Goal: Task Accomplishment & Management: Manage account settings

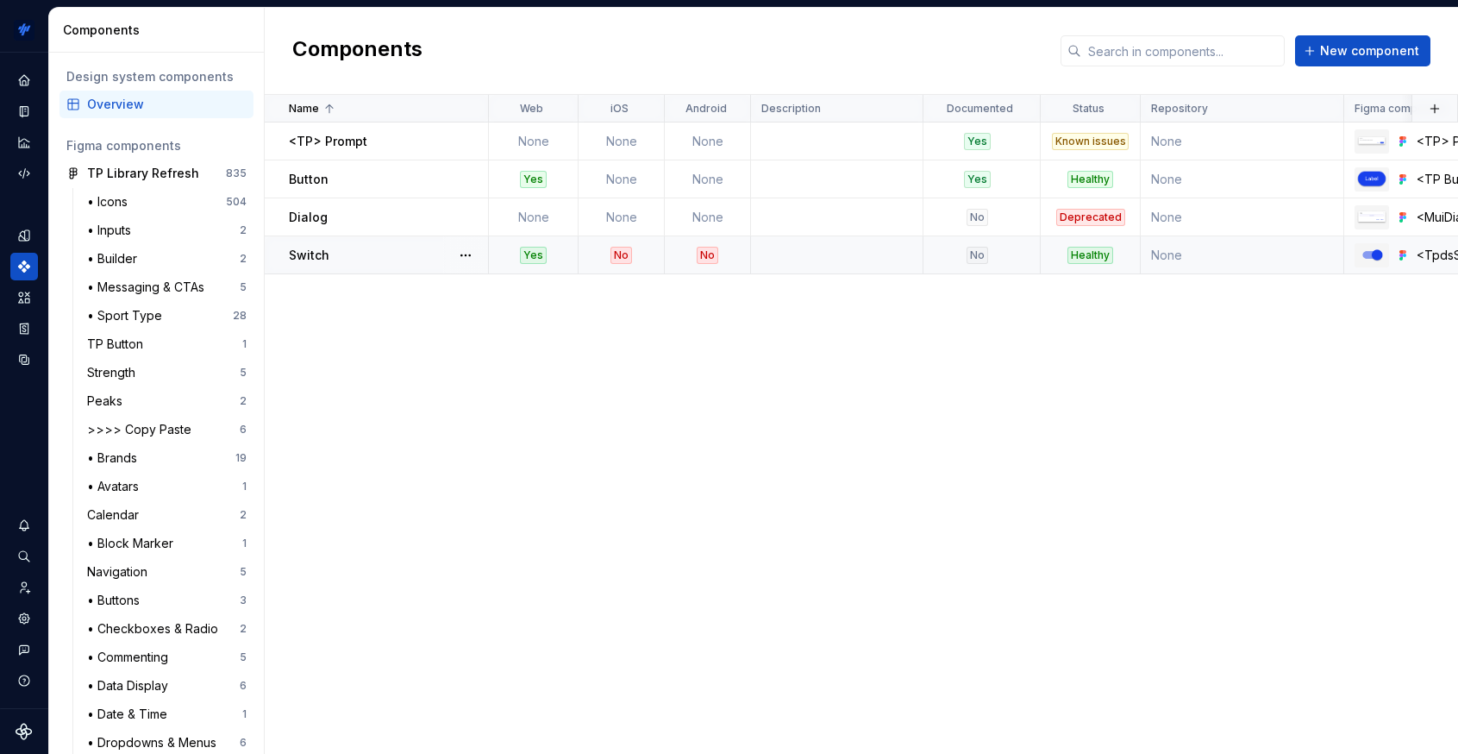
click at [356, 253] on div "Switch" at bounding box center [388, 255] width 198 height 17
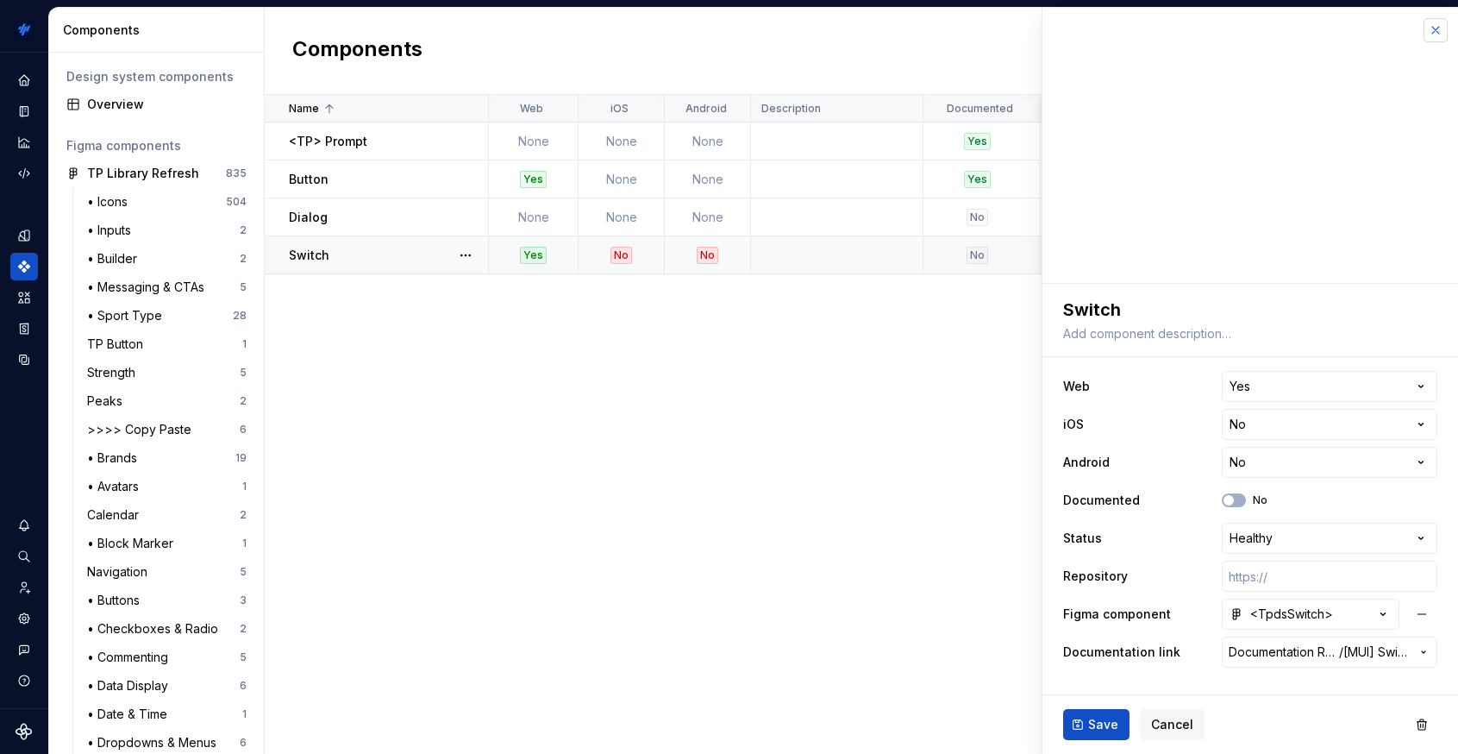
click at [1312, 29] on button "button" at bounding box center [1436, 30] width 24 height 24
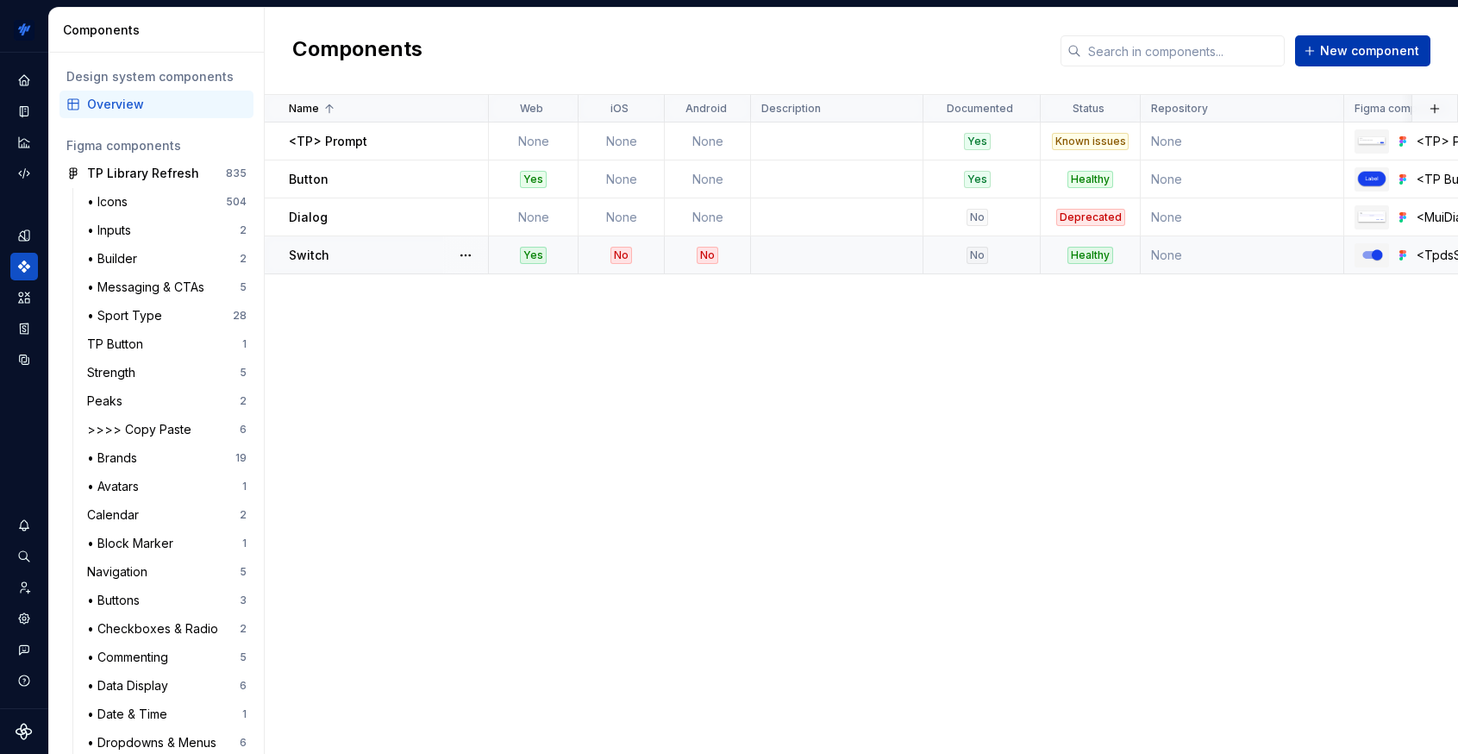
click at [1312, 47] on span "New component" at bounding box center [1369, 50] width 99 height 17
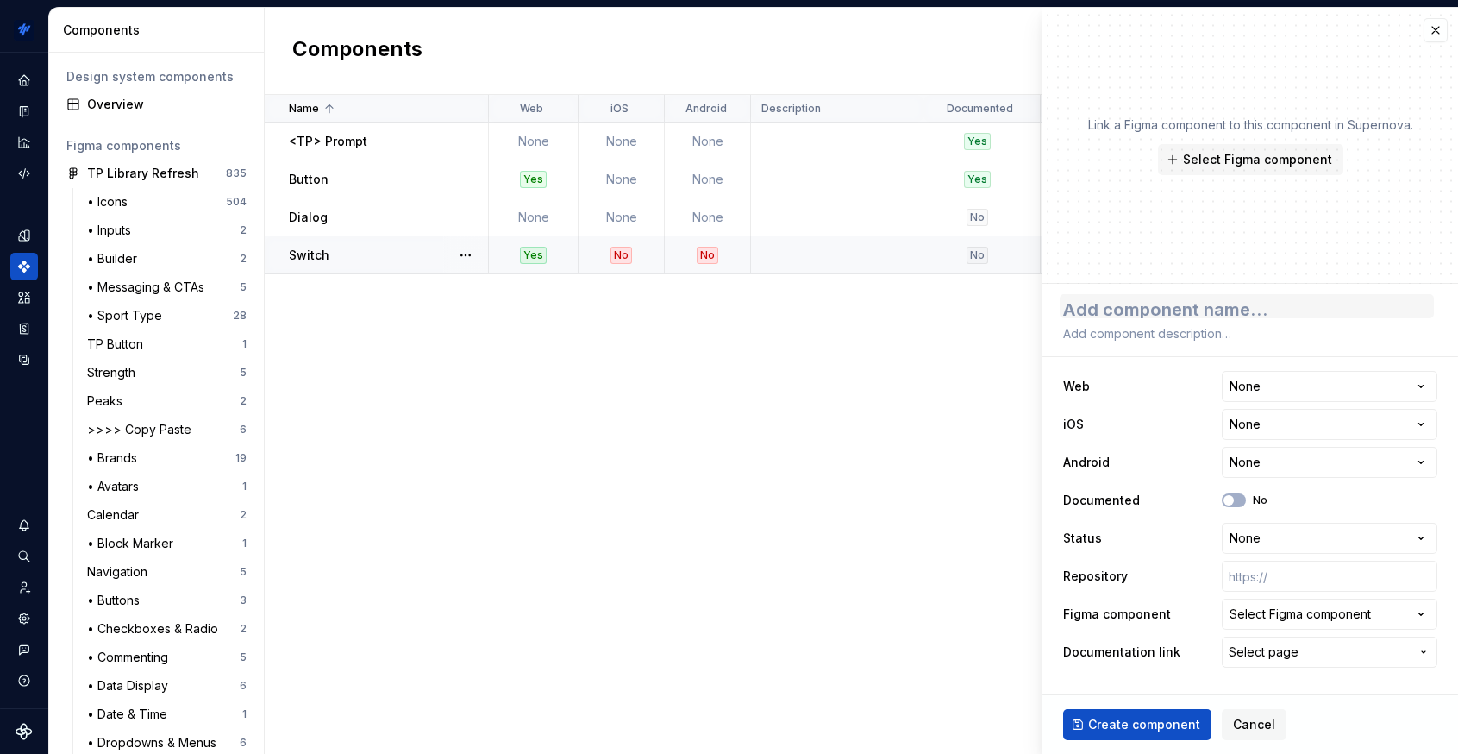
type textarea "*"
type textarea "t"
type textarea "*"
type textarea "tp"
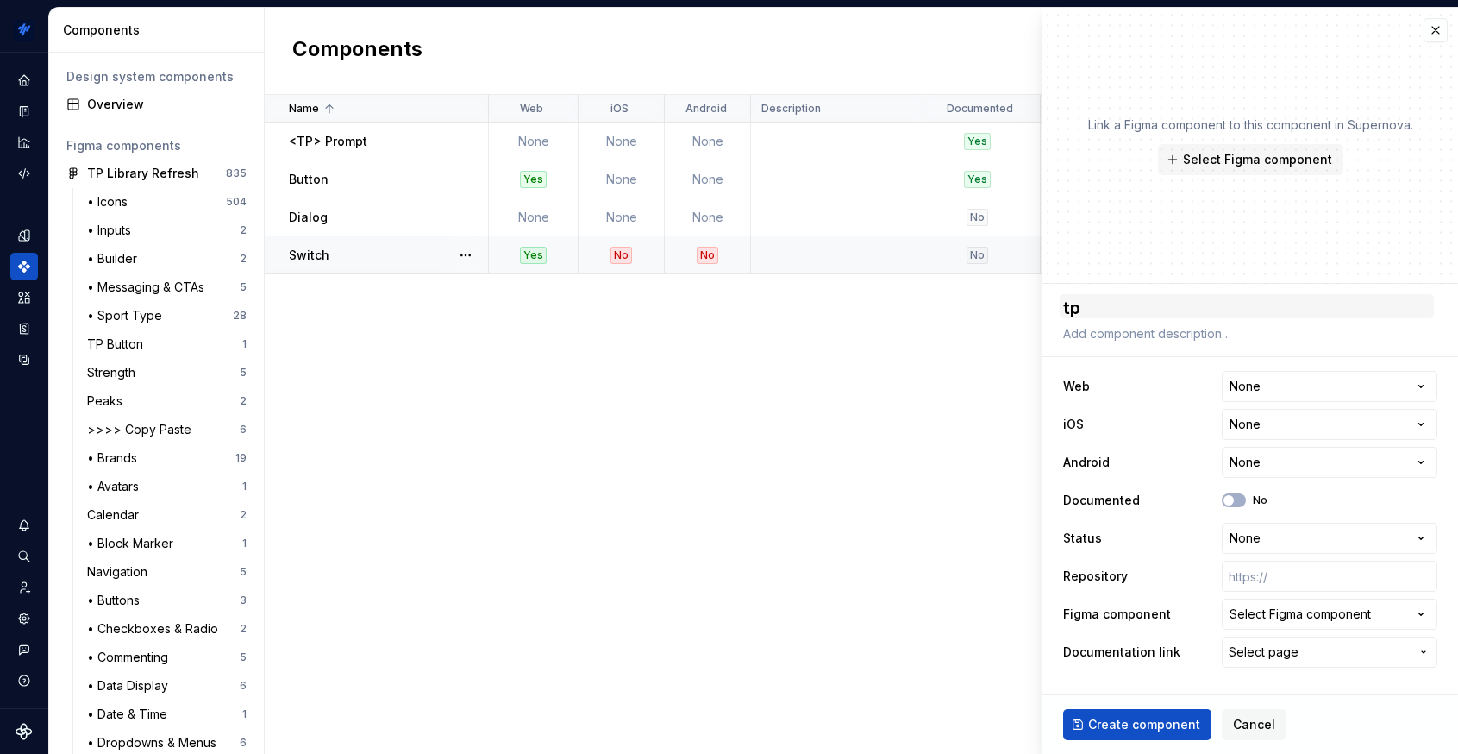
type textarea "*"
type textarea "tpd"
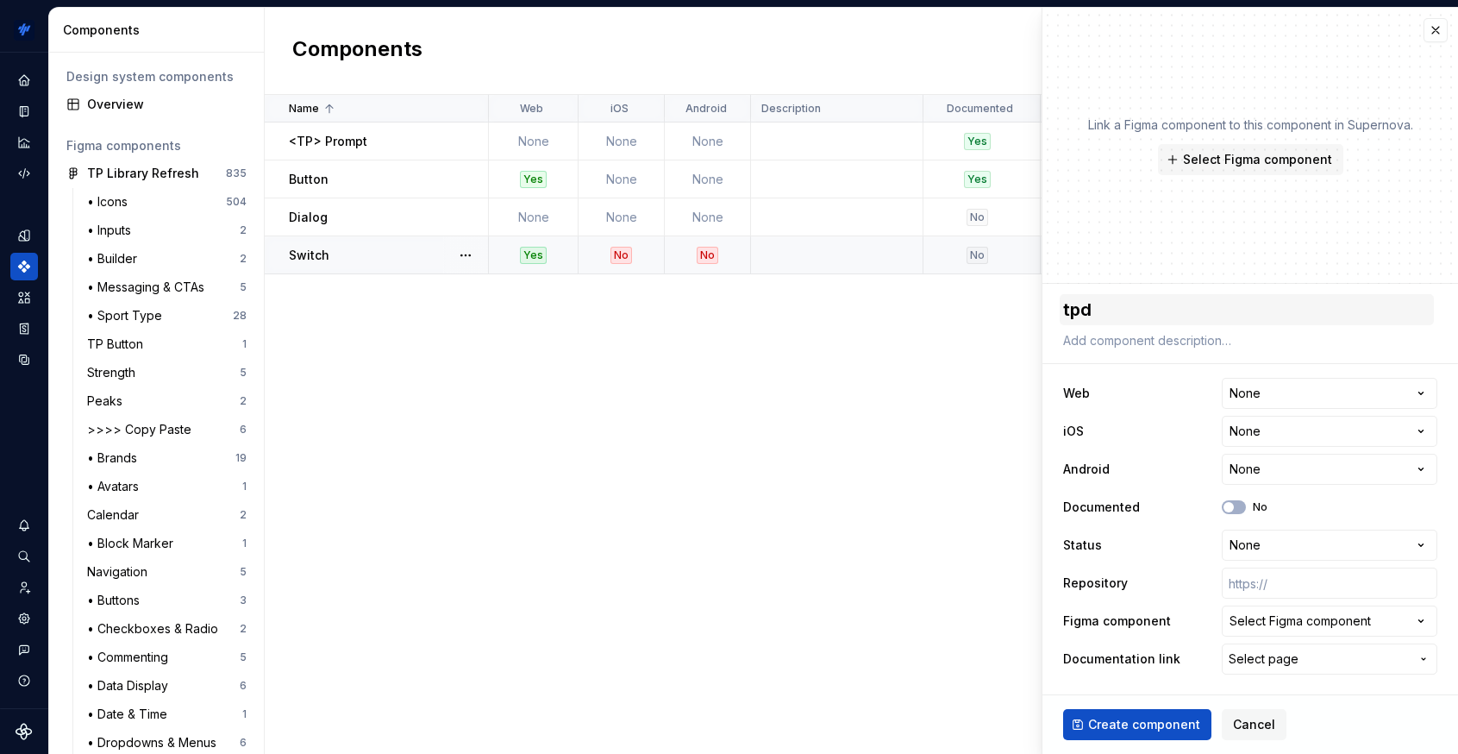
type textarea "*"
type textarea "tpds"
type textarea "*"
type textarea "tpdsI"
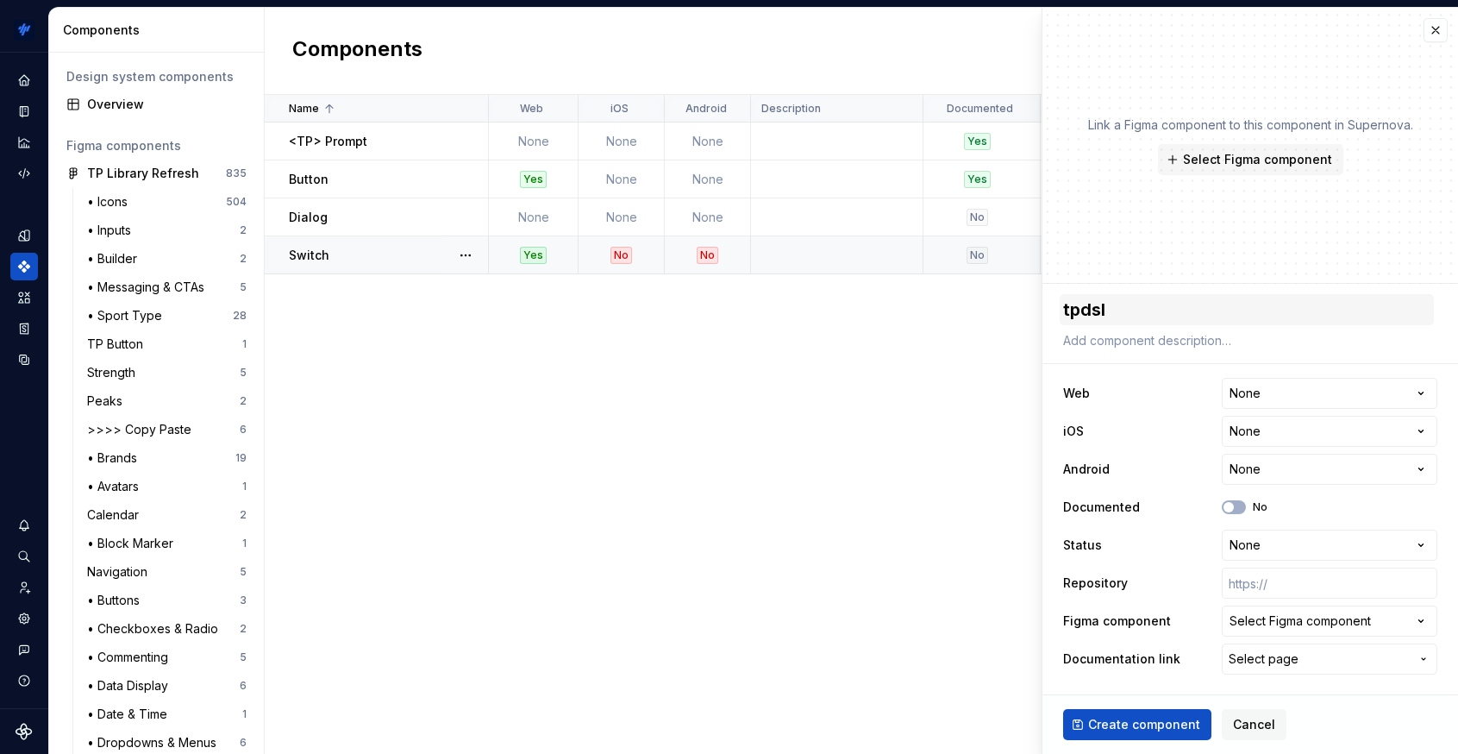
type textarea "*"
type textarea "tpdsIO"
type textarea "*"
type textarea "tpdsIOS"
type textarea "*"
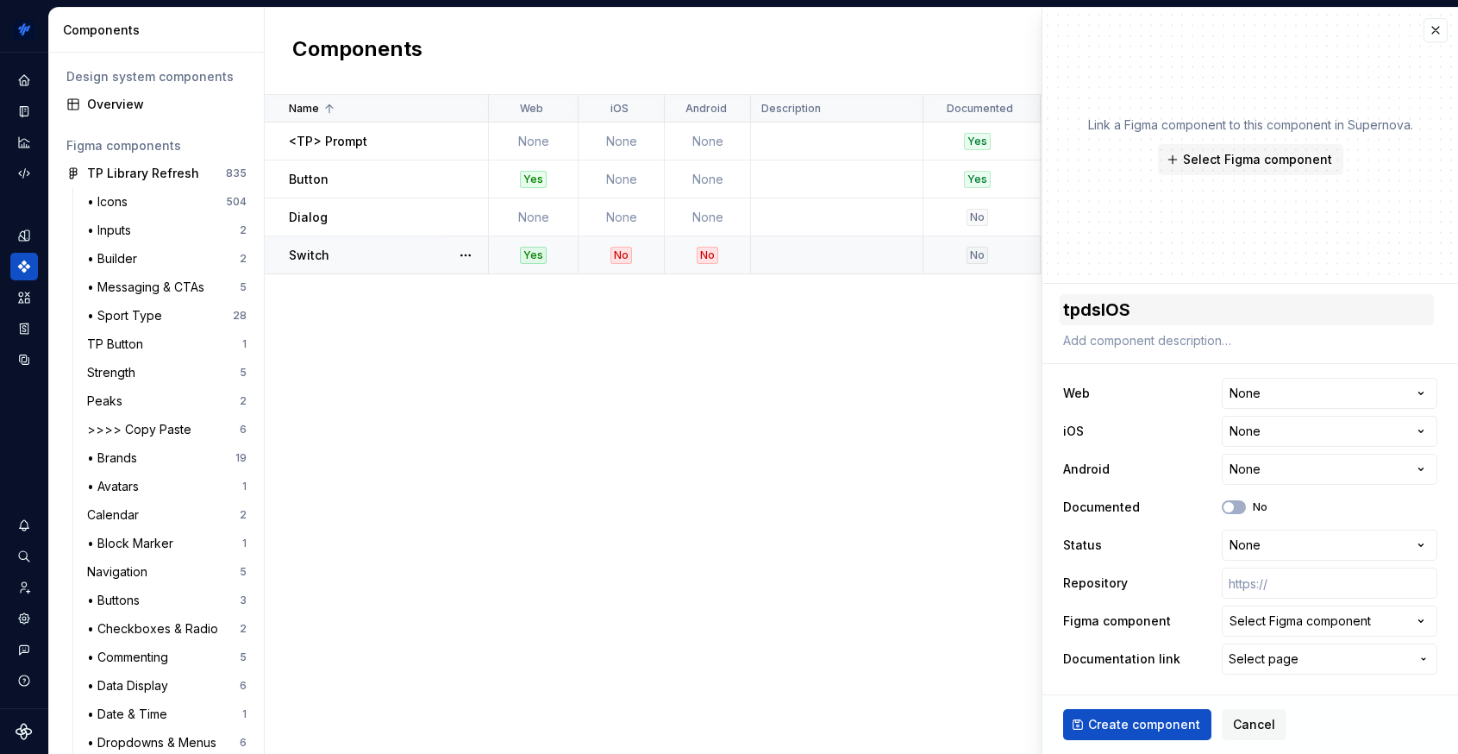
type textarea "tpdsIOSS"
type textarea "*"
type textarea "tpdsIOSSw"
type textarea "*"
type textarea "tpdsIOSSwi"
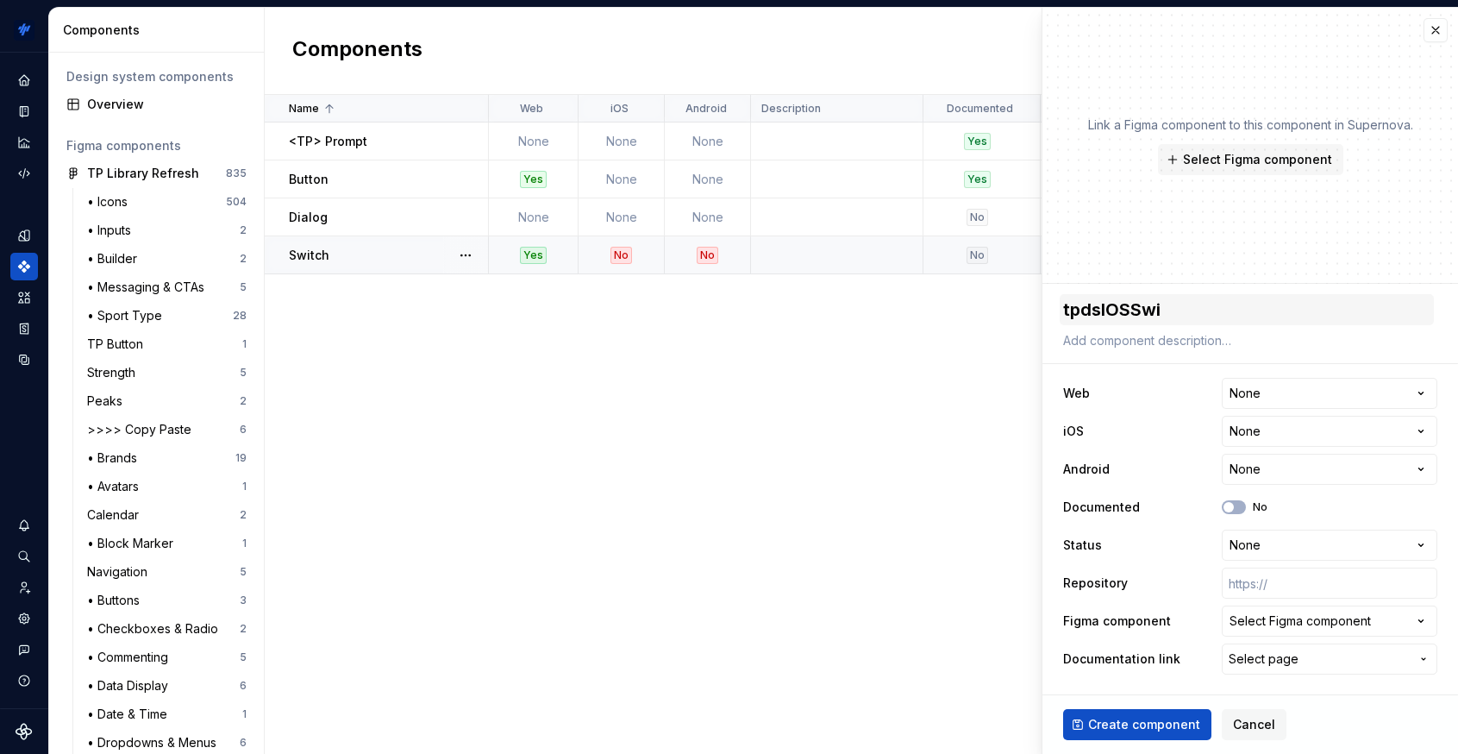
type textarea "*"
type textarea "tpdsIOSSwit"
type textarea "*"
type textarea "tpdsIOSSwitch"
type textarea "*"
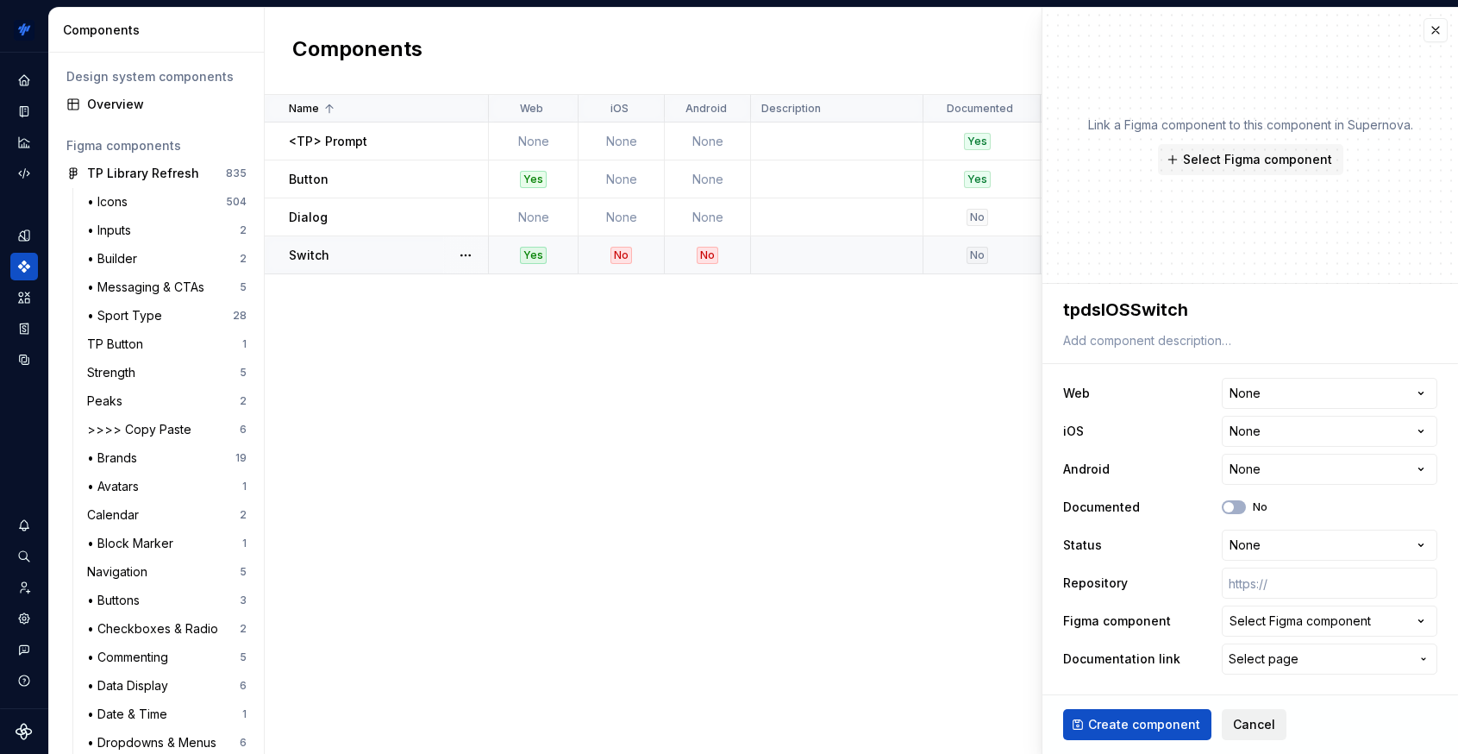
type textarea "tpdsIOSSwitch"
click at [1261, 730] on span "Cancel" at bounding box center [1254, 724] width 42 height 17
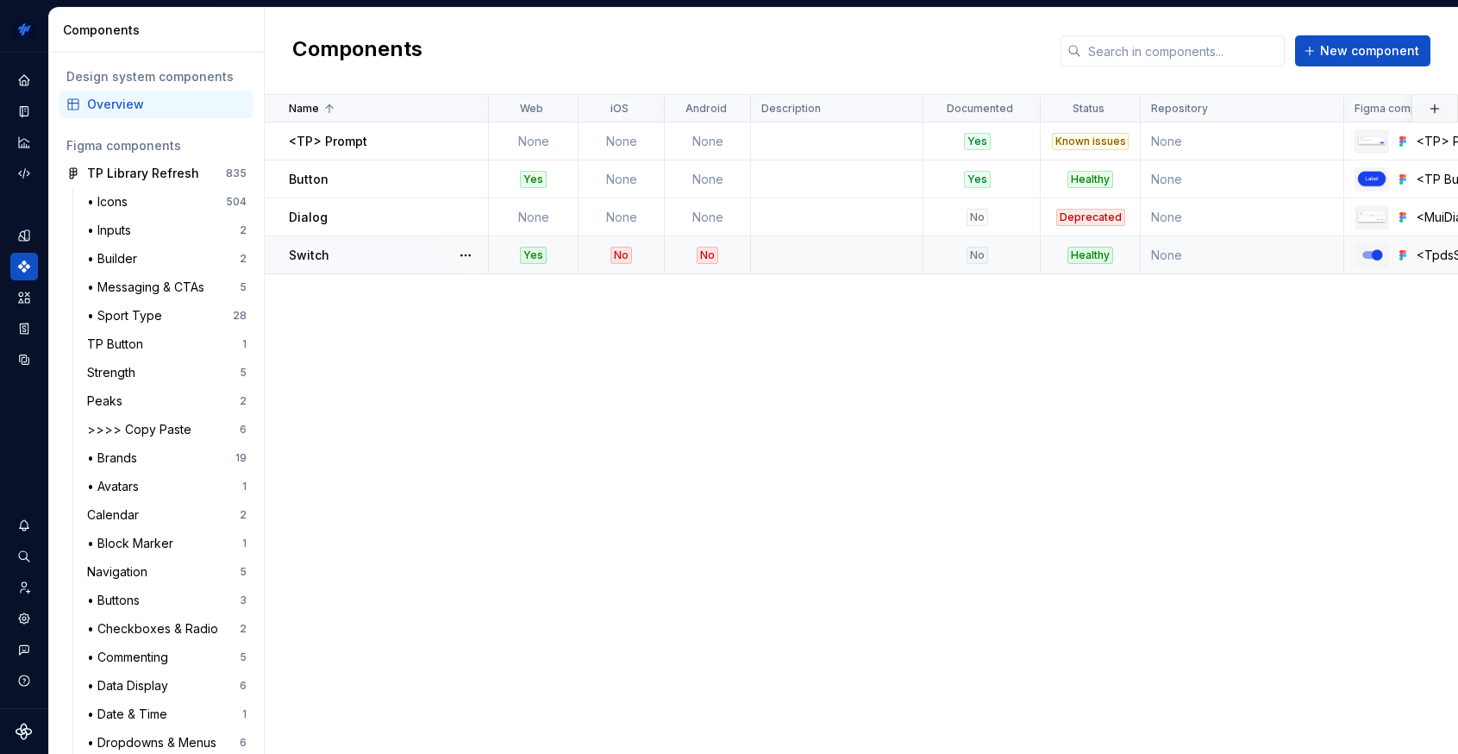
click at [321, 254] on p "Switch" at bounding box center [309, 255] width 41 height 17
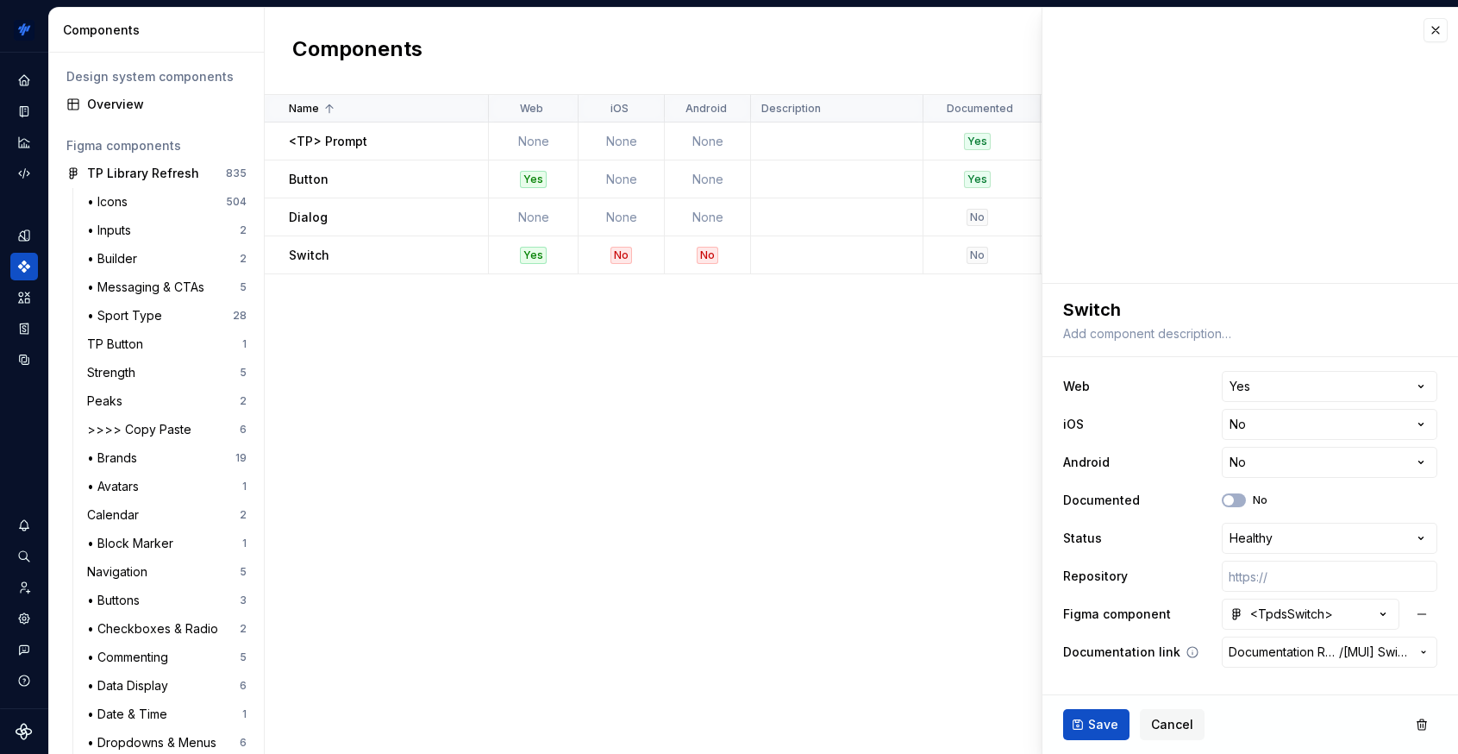
click at [1282, 653] on span "Documentation Root /" at bounding box center [1284, 651] width 110 height 17
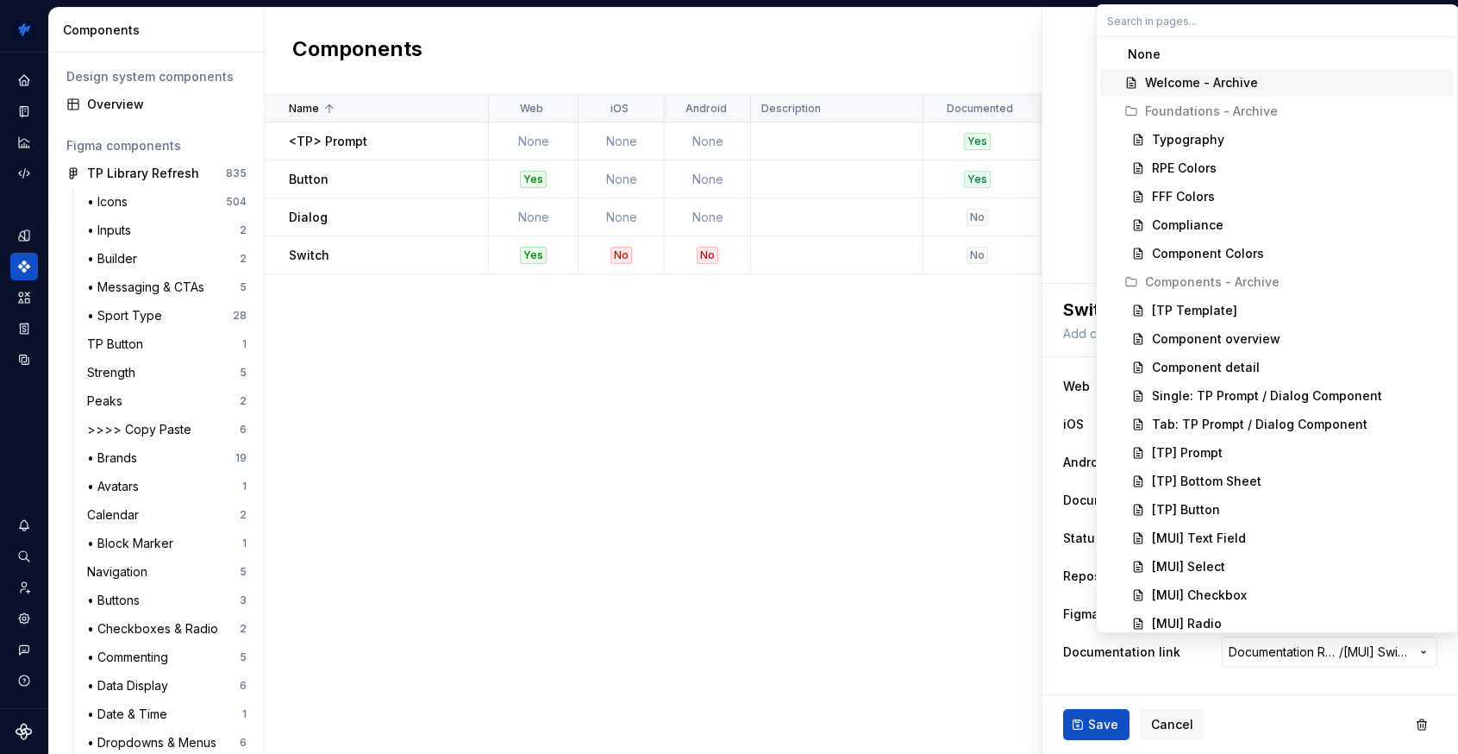
click at [954, 379] on html "TrainingPeaks SH Design system data Components Design system components Overvie…" at bounding box center [729, 377] width 1458 height 754
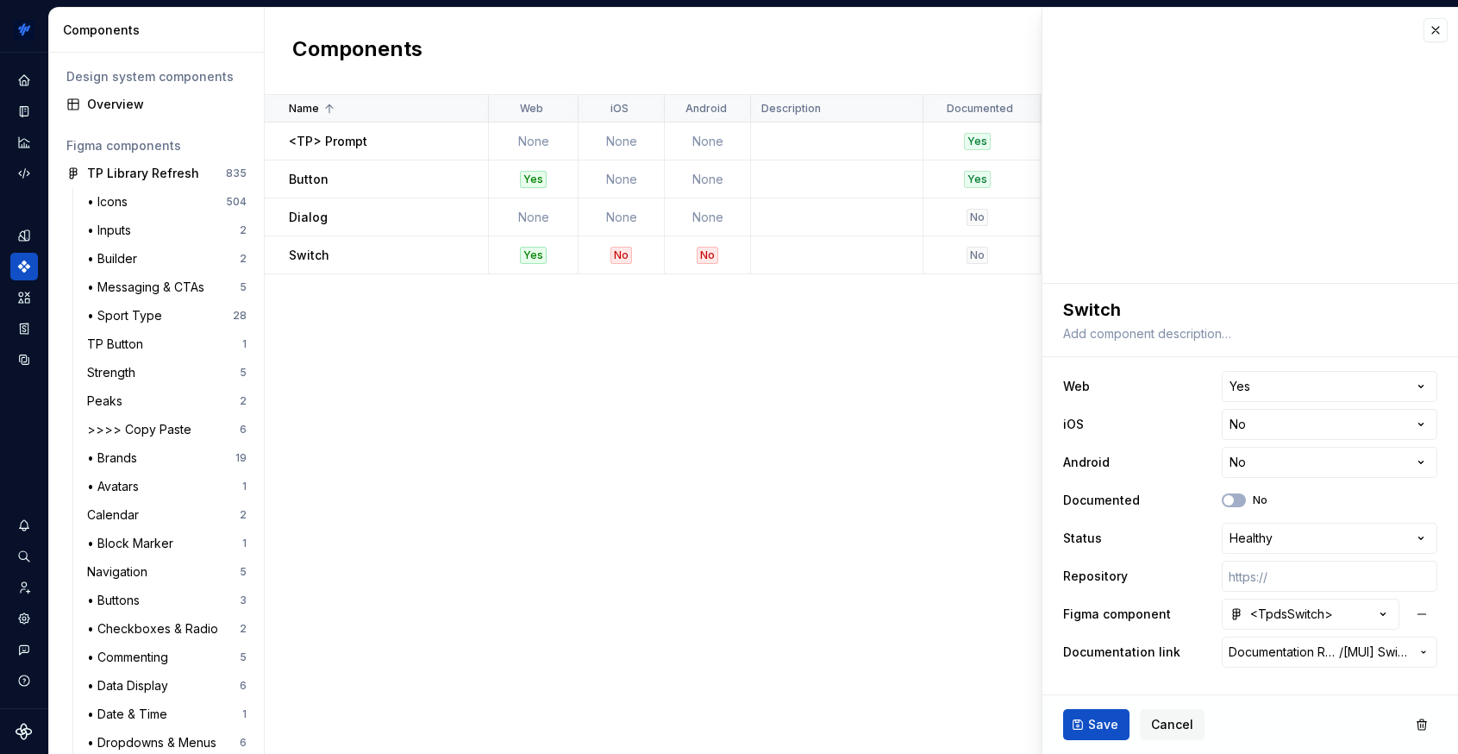
click at [954, 379] on div "Name Web iOS Android Description Documented Status Repository Figma component D…" at bounding box center [862, 424] width 1194 height 659
click at [1151, 724] on span "Cancel" at bounding box center [1172, 724] width 42 height 17
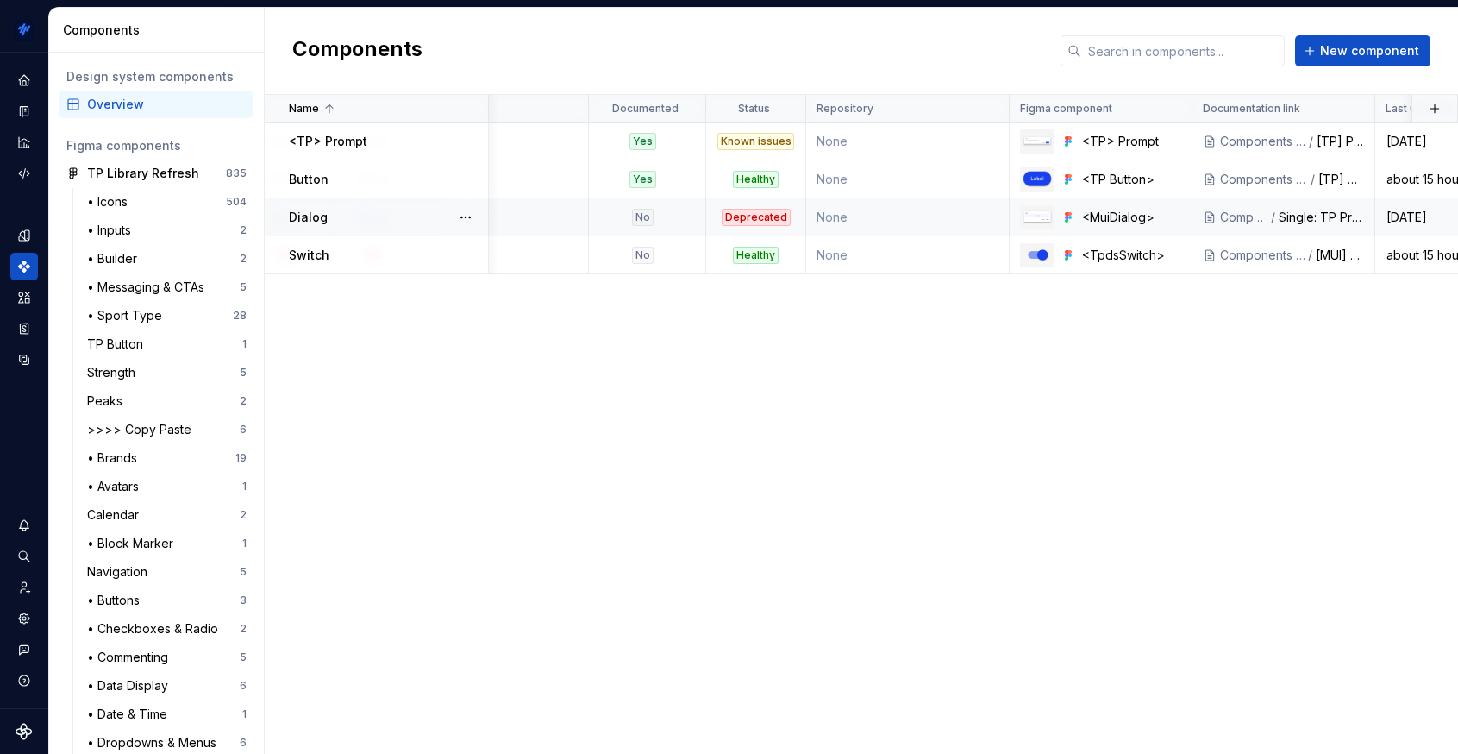
scroll to position [0, 418]
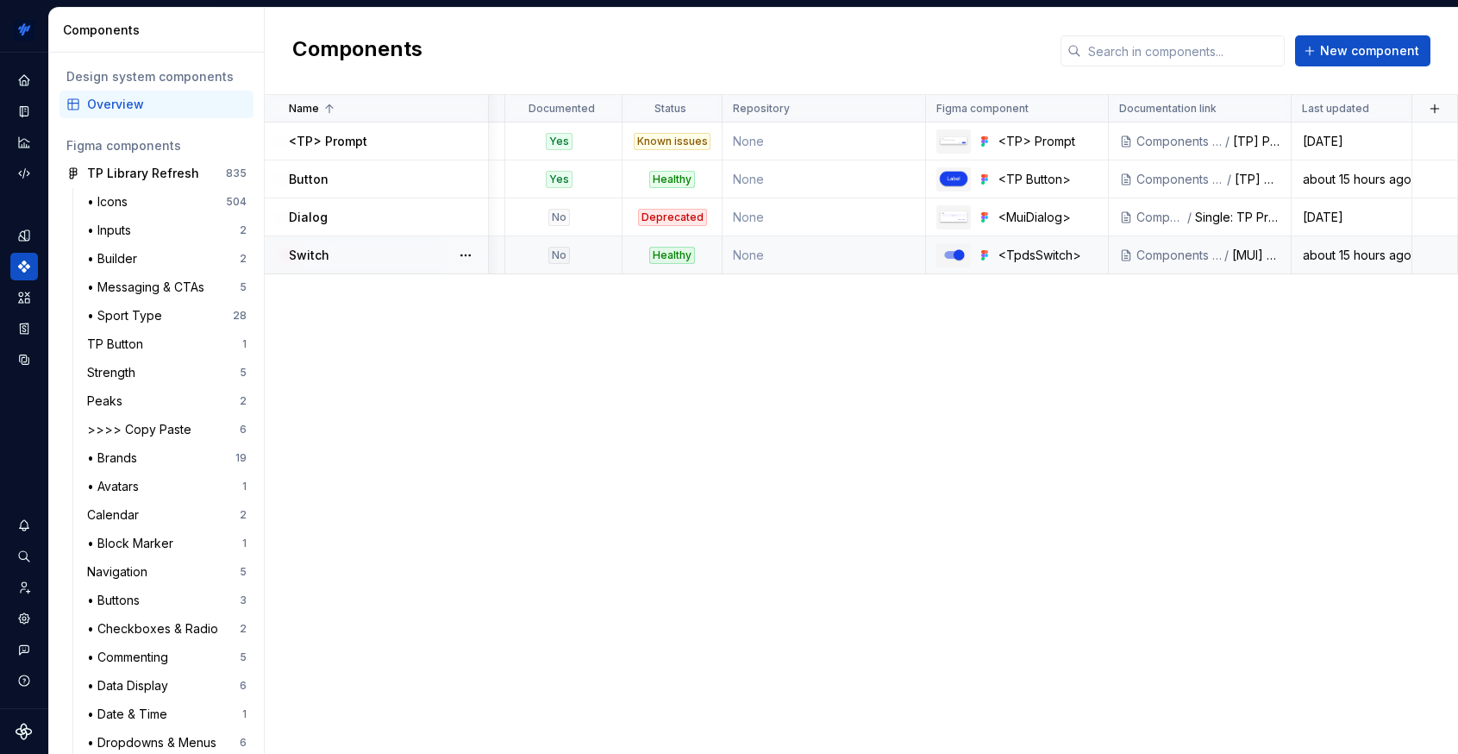
click at [1169, 255] on div "Components - Archive" at bounding box center [1180, 255] width 86 height 17
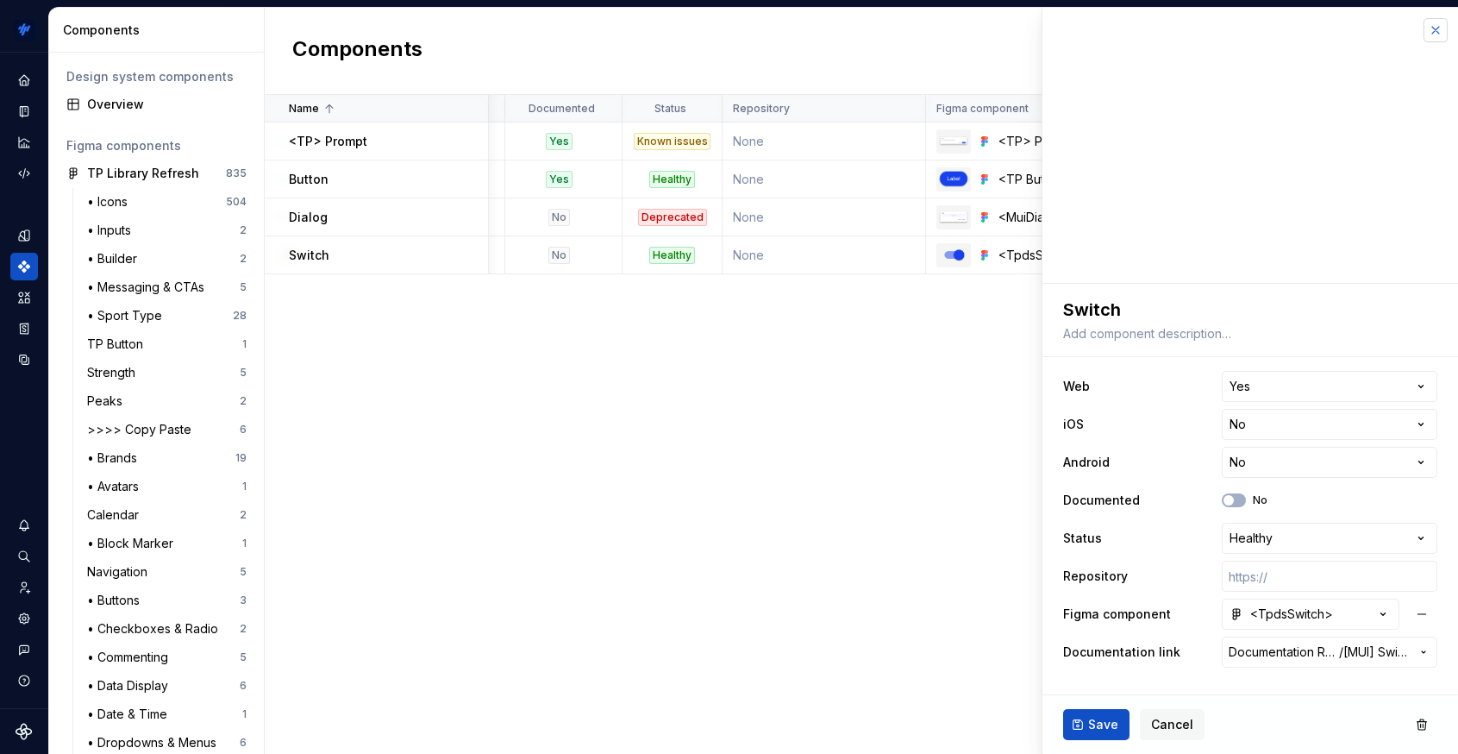
type textarea "*"
click at [1312, 27] on button "button" at bounding box center [1436, 30] width 24 height 24
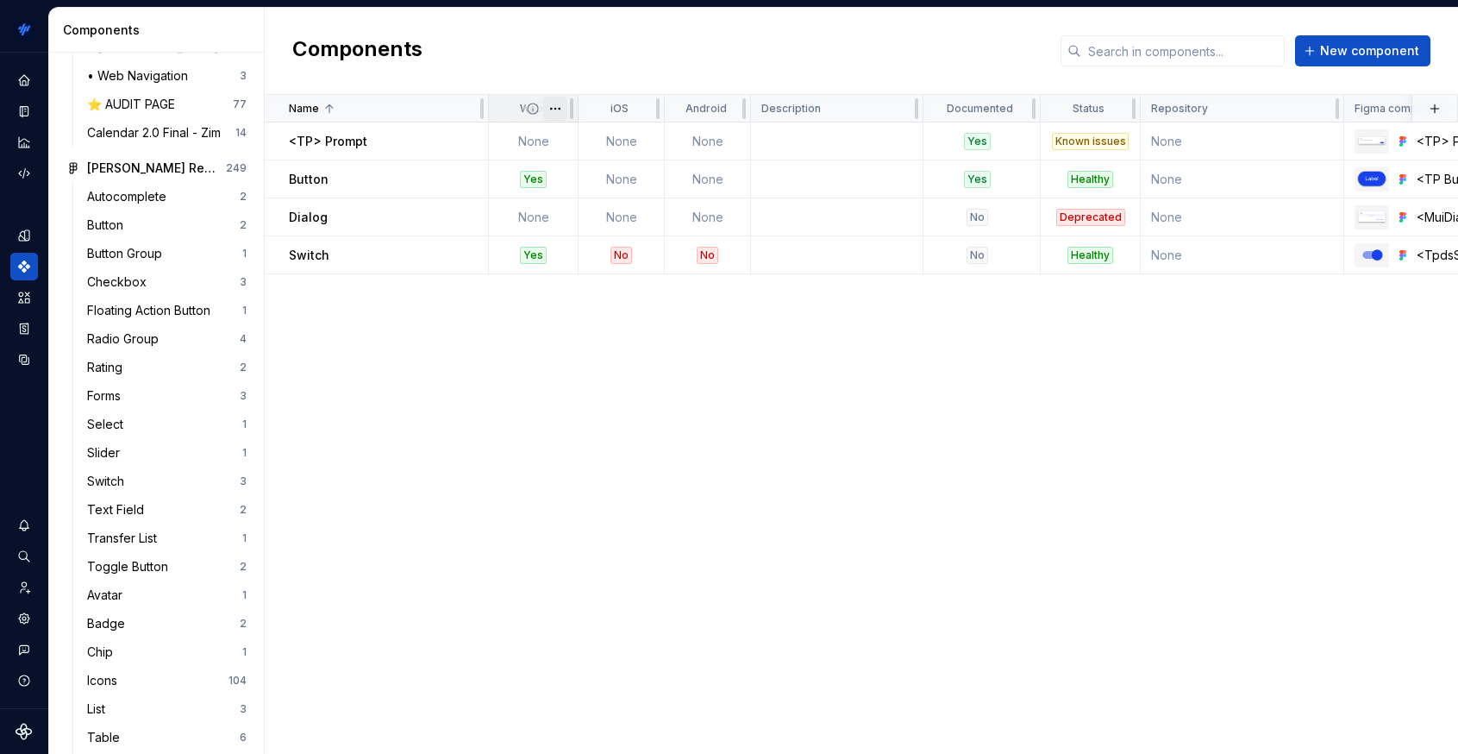
click at [558, 105] on html "TrainingPeaks SH Design system data Components Design system components Overvie…" at bounding box center [729, 377] width 1458 height 754
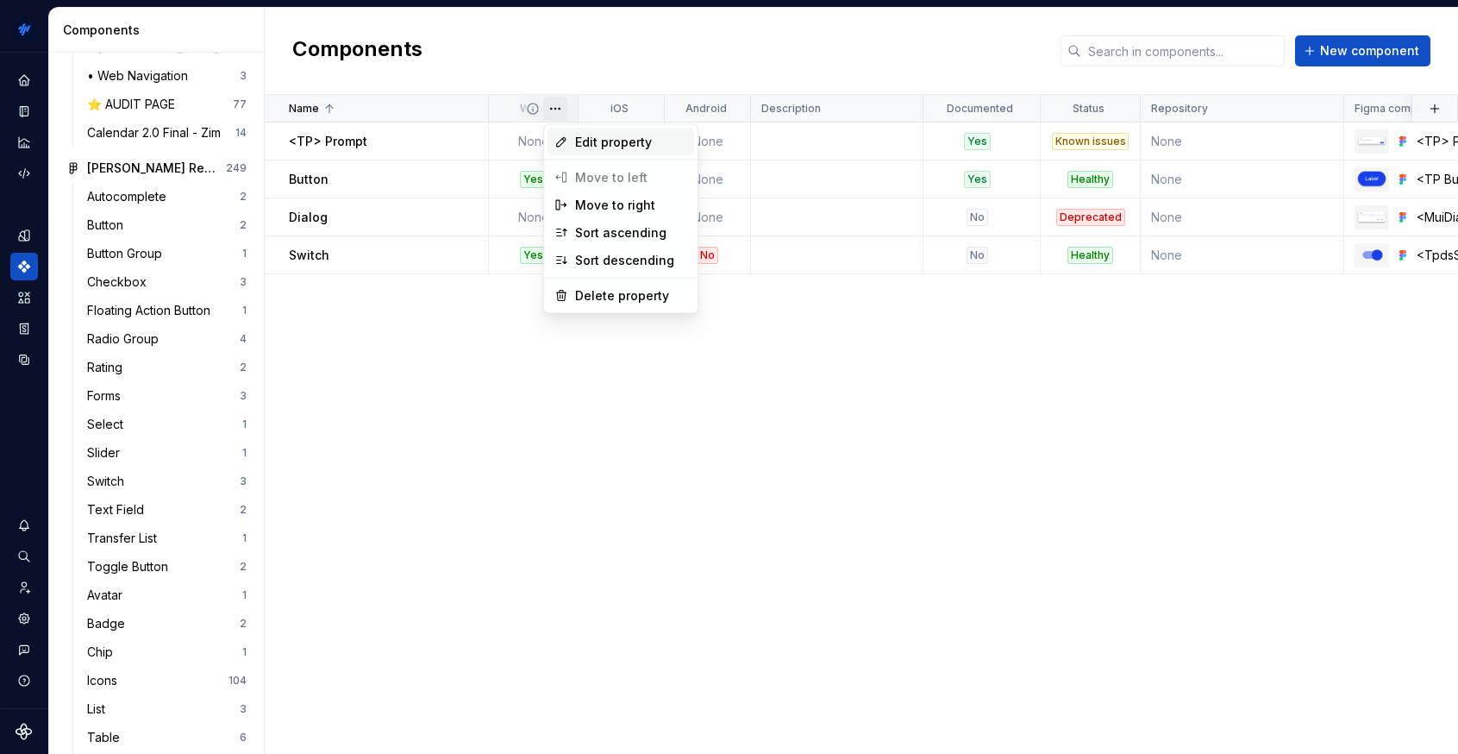
click at [618, 138] on span "Edit property" at bounding box center [631, 142] width 112 height 17
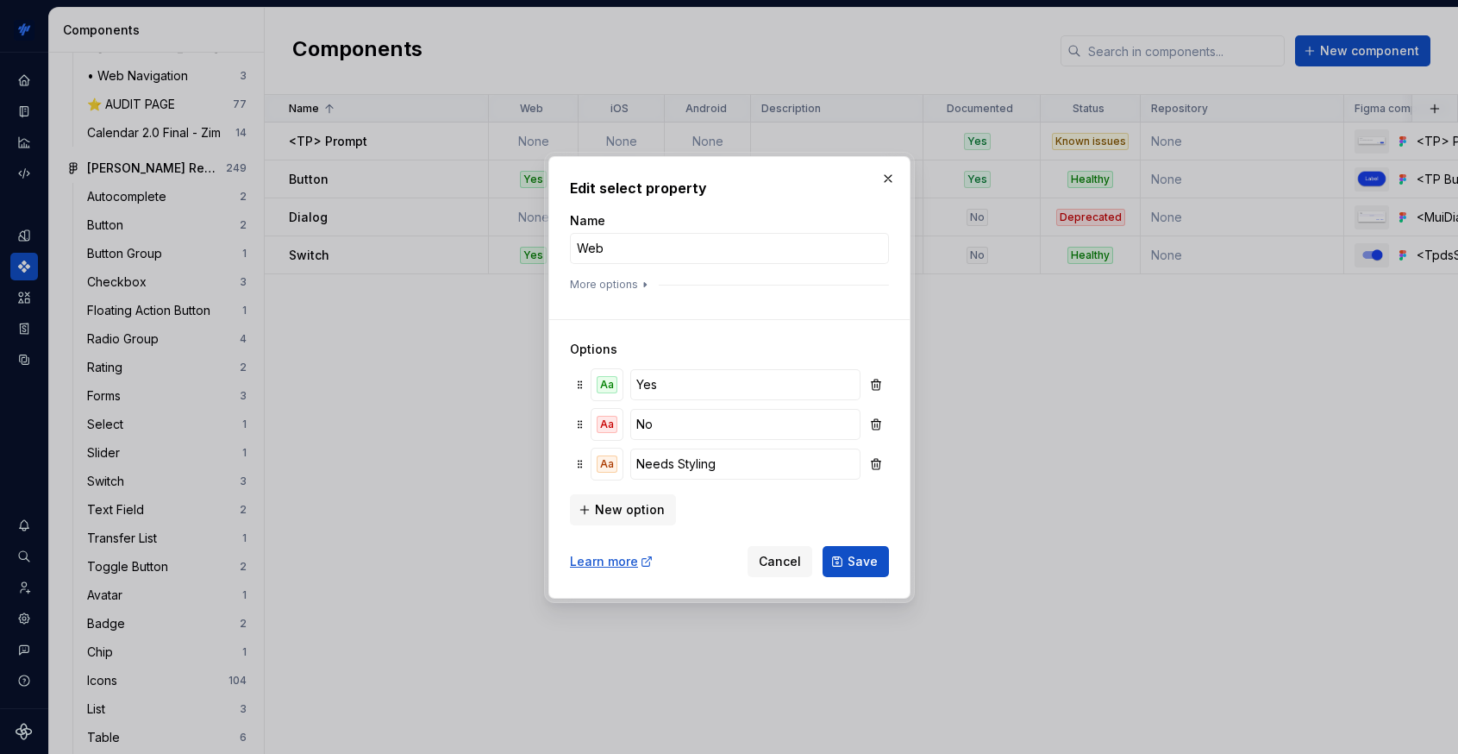
click at [630, 291] on div at bounding box center [729, 294] width 319 height 7
click at [638, 284] on icon "button" at bounding box center [645, 285] width 14 height 14
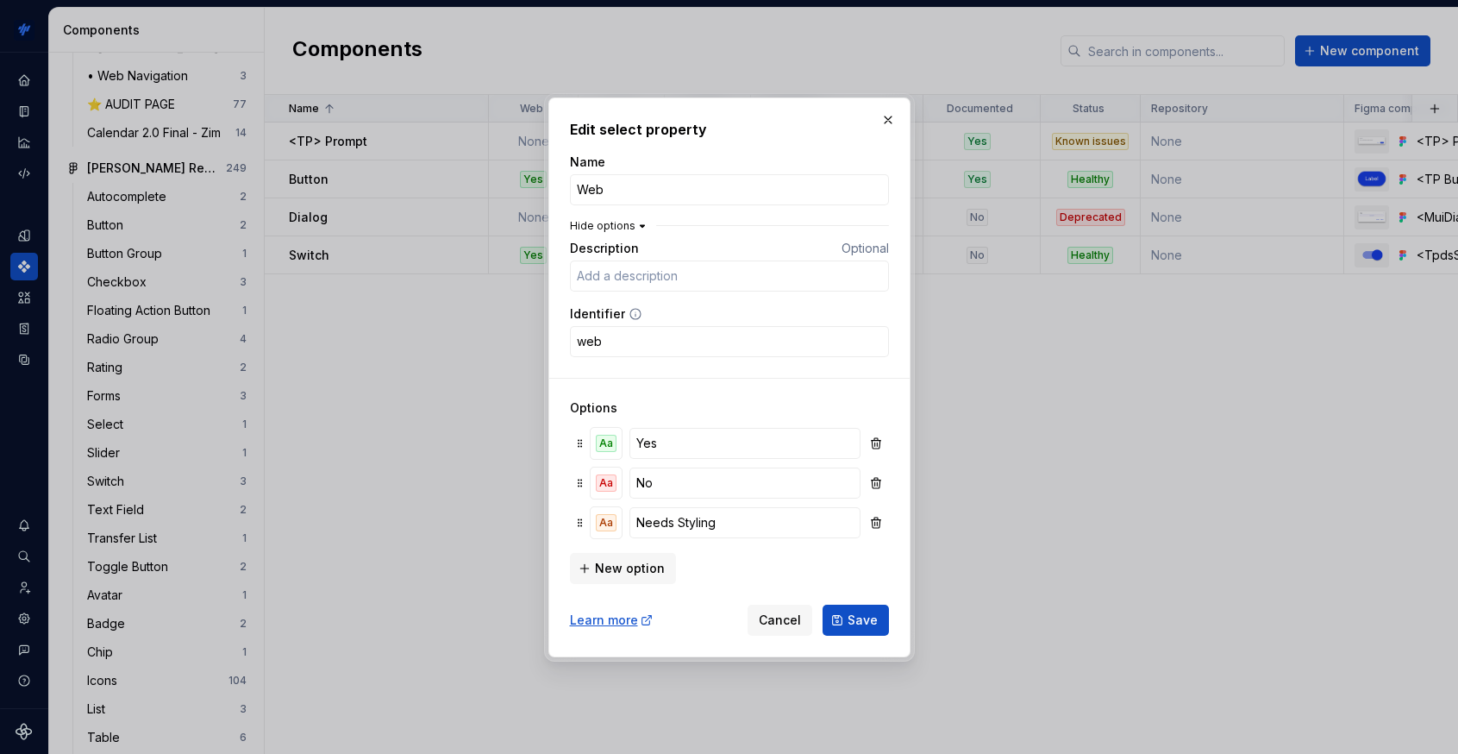
click at [636, 230] on icon "button" at bounding box center [643, 226] width 14 height 14
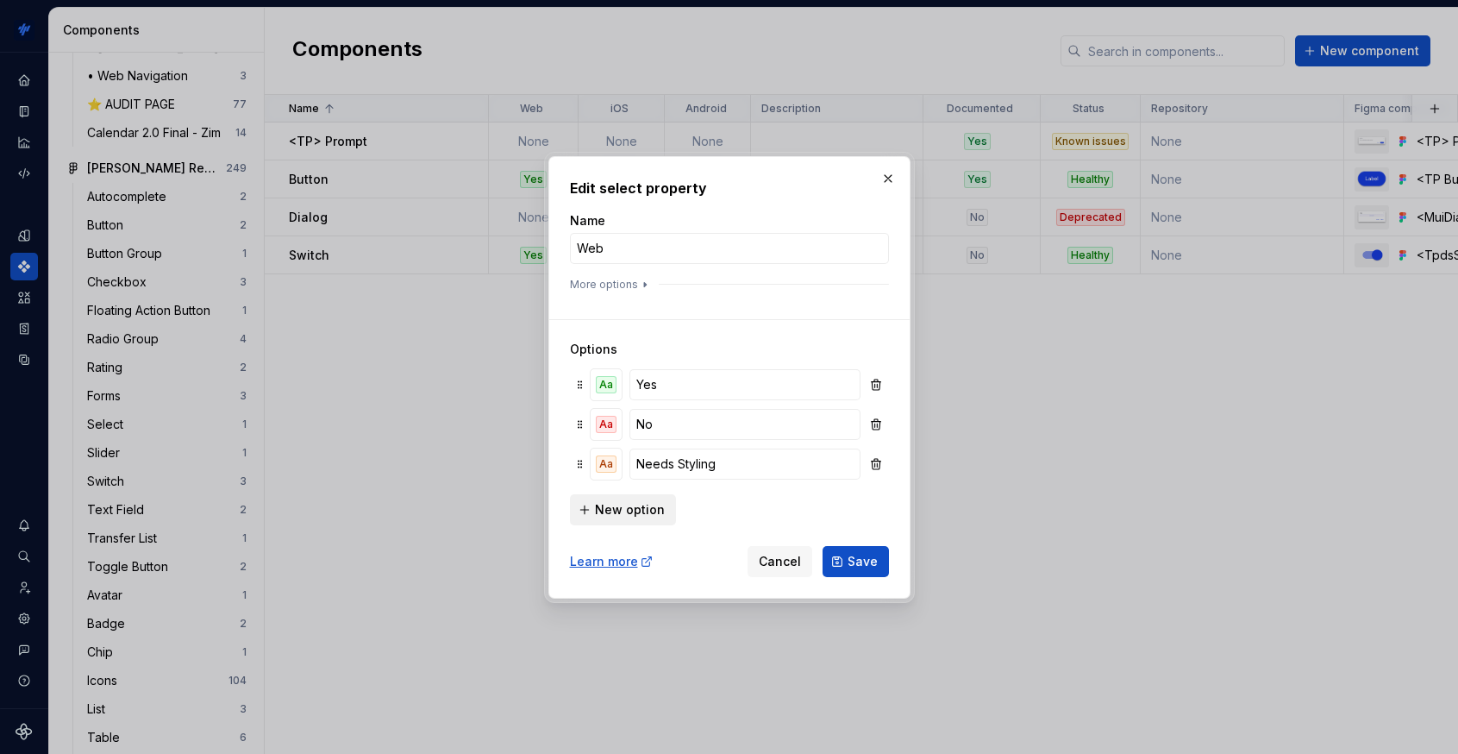
click at [624, 509] on span "New option" at bounding box center [630, 509] width 70 height 17
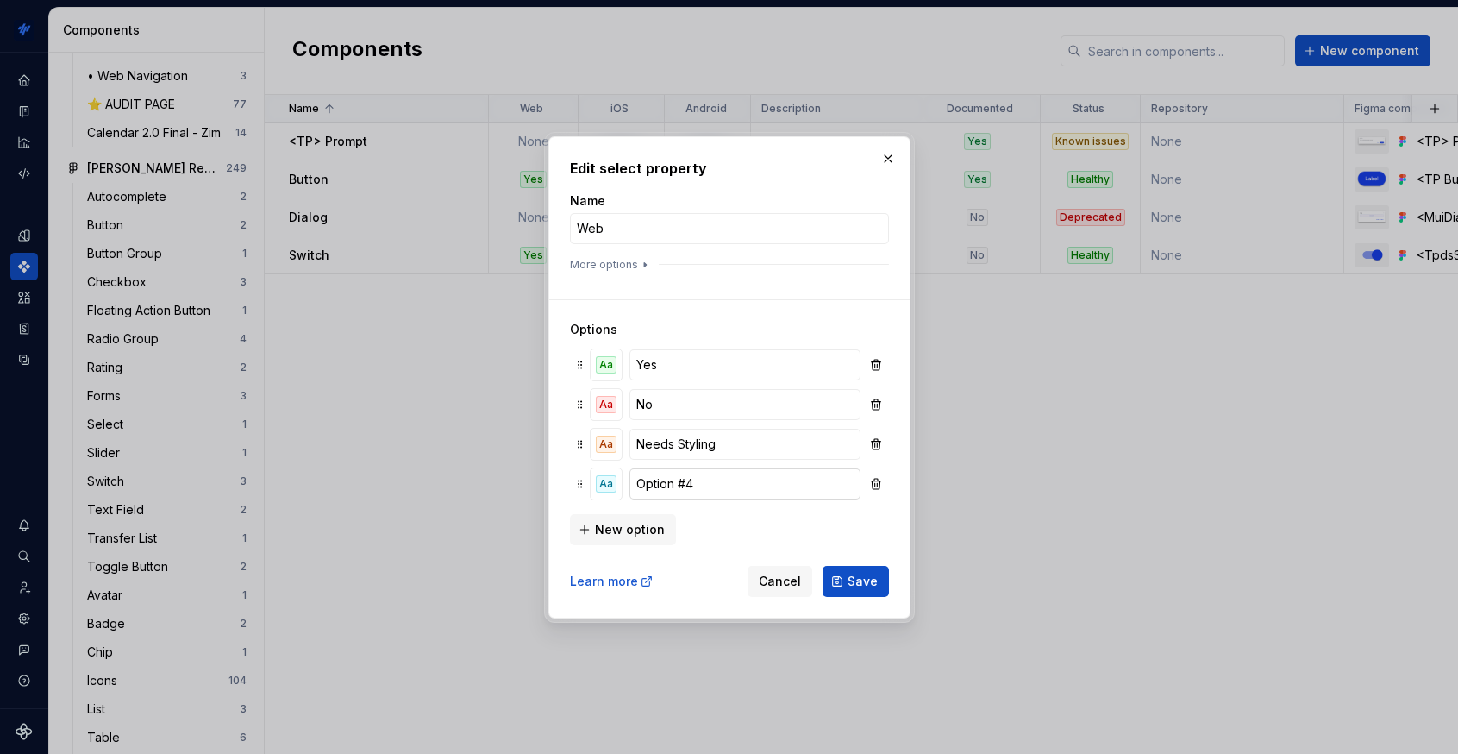
click at [707, 487] on input "Option #4" at bounding box center [745, 483] width 230 height 31
click at [679, 373] on input "Yes" at bounding box center [745, 364] width 230 height 31
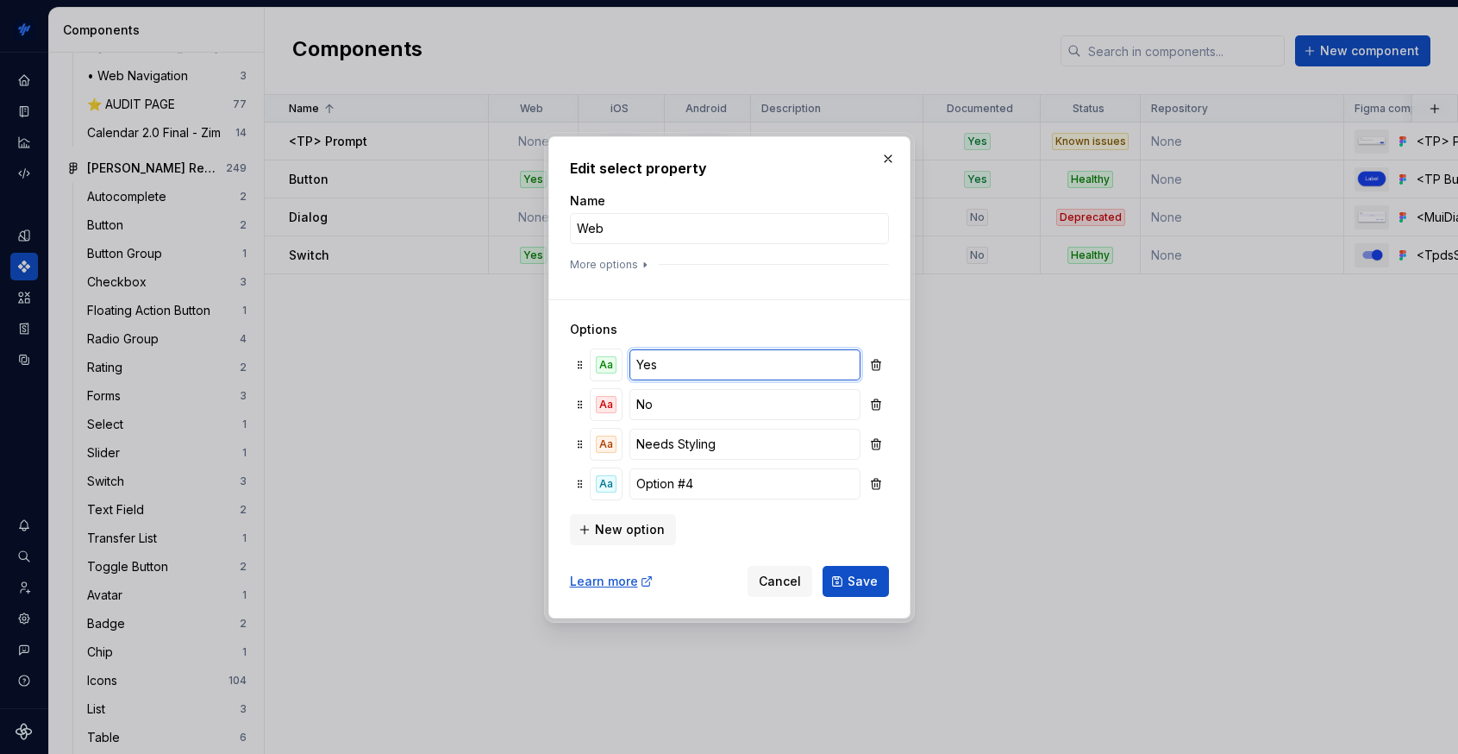
click at [679, 373] on input "Yes" at bounding box center [745, 364] width 230 height 31
click at [699, 371] on input "Ready" at bounding box center [745, 364] width 230 height 31
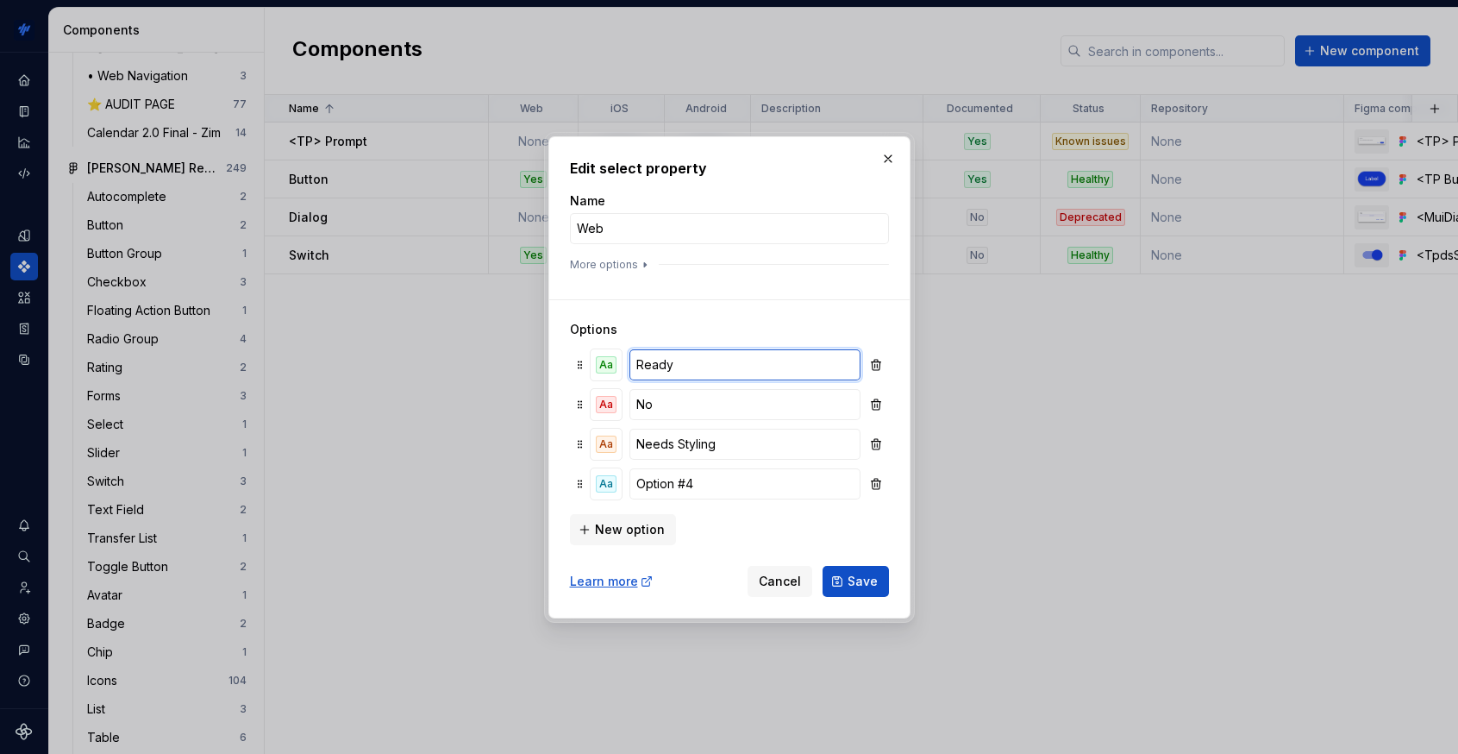
click at [700, 364] on input "Ready" at bounding box center [745, 364] width 230 height 31
type input "Ready"
click at [689, 491] on input "Option #4" at bounding box center [745, 483] width 230 height 31
click at [689, 490] on input "Option #4" at bounding box center [745, 483] width 230 height 31
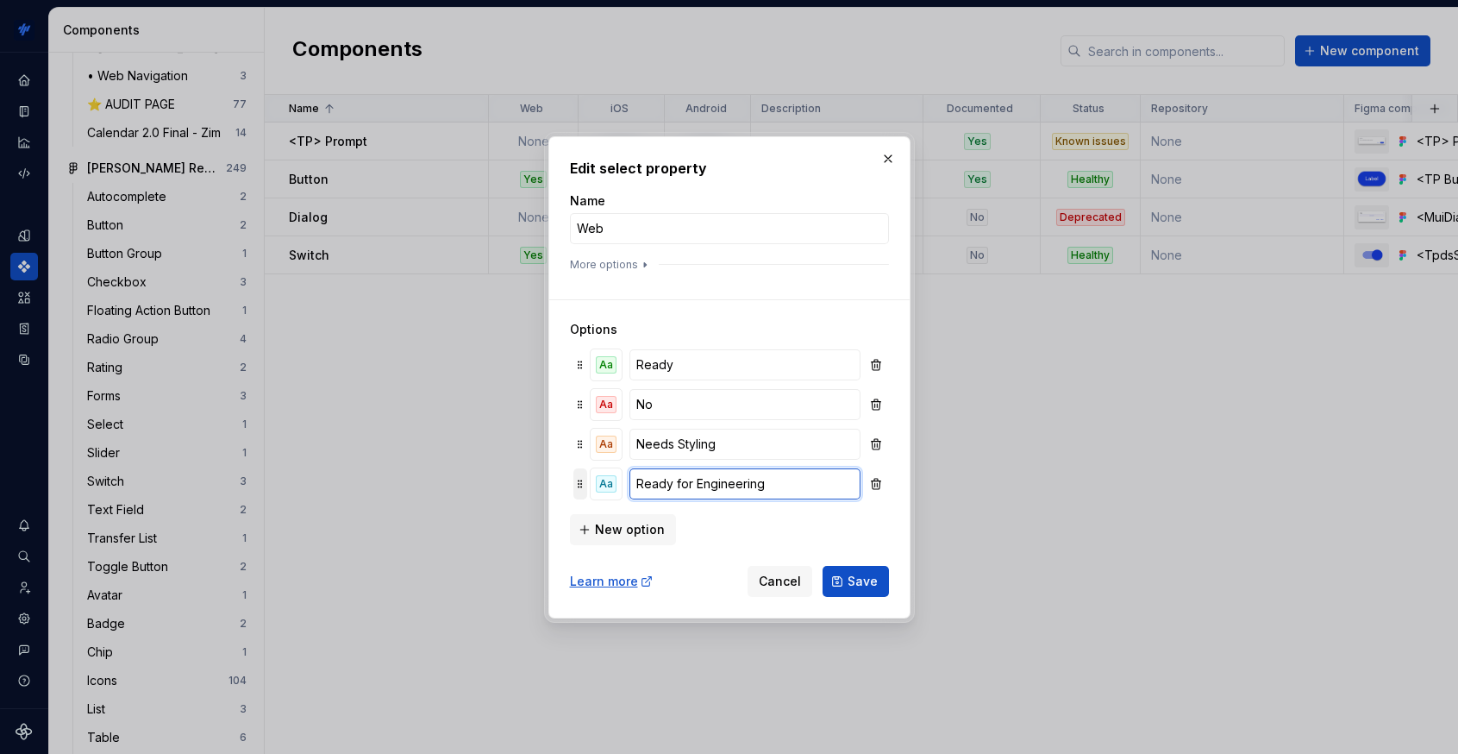
type input "Ready for Engineering"
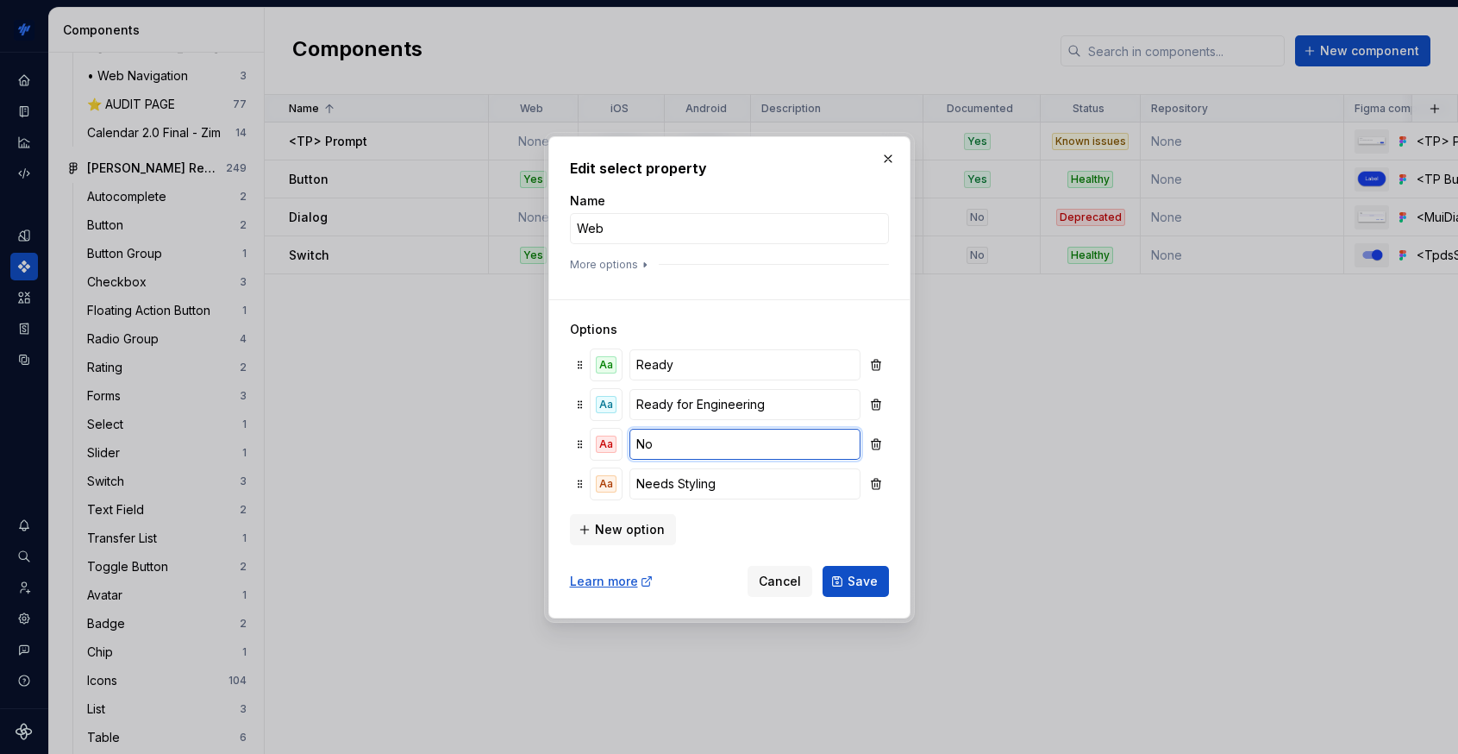
click at [672, 443] on input "No" at bounding box center [745, 444] width 230 height 31
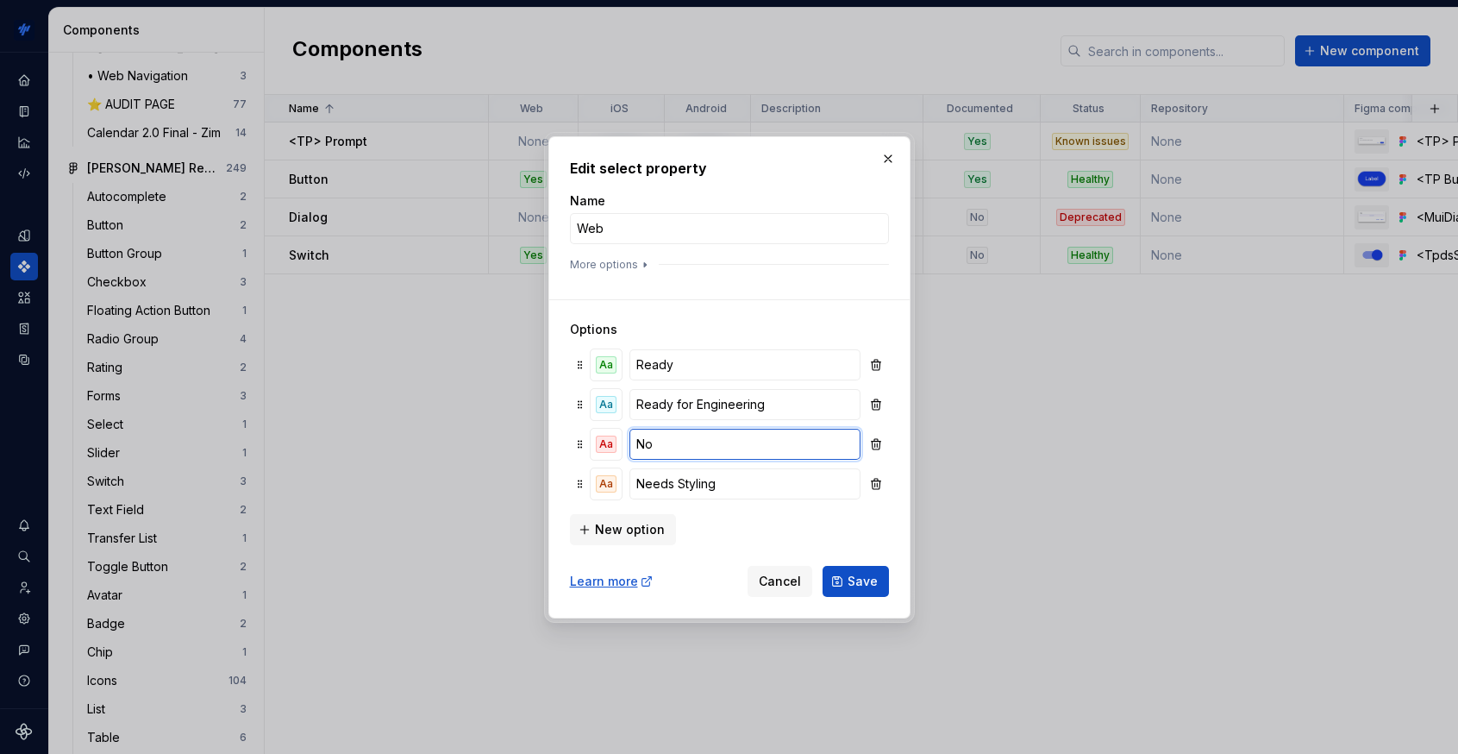
click at [672, 443] on input "No" at bounding box center [745, 444] width 230 height 31
type input "Missing"
click at [682, 469] on input "Needs Styling" at bounding box center [745, 483] width 230 height 31
click at [721, 478] on input "Needs Styling" at bounding box center [745, 483] width 230 height 31
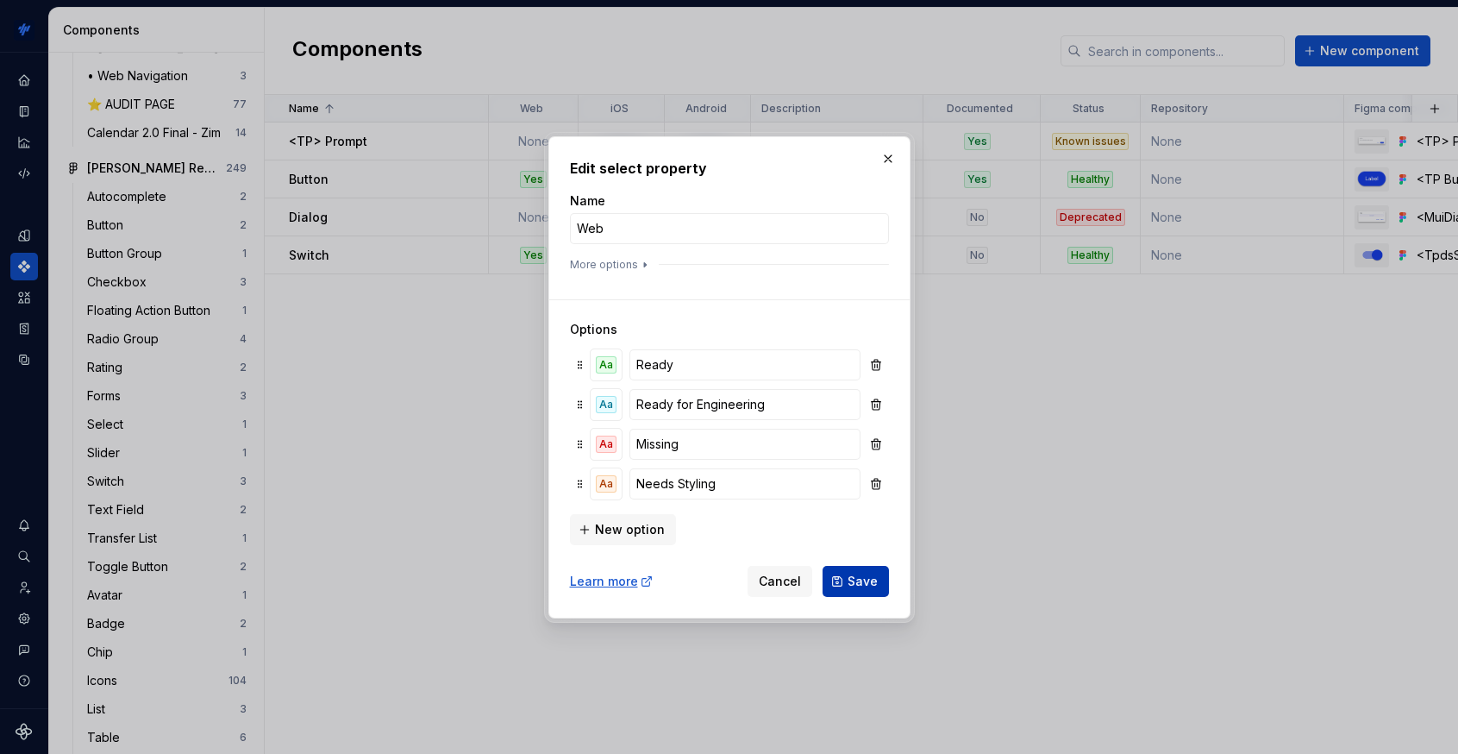
click at [870, 586] on span "Save" at bounding box center [863, 581] width 30 height 17
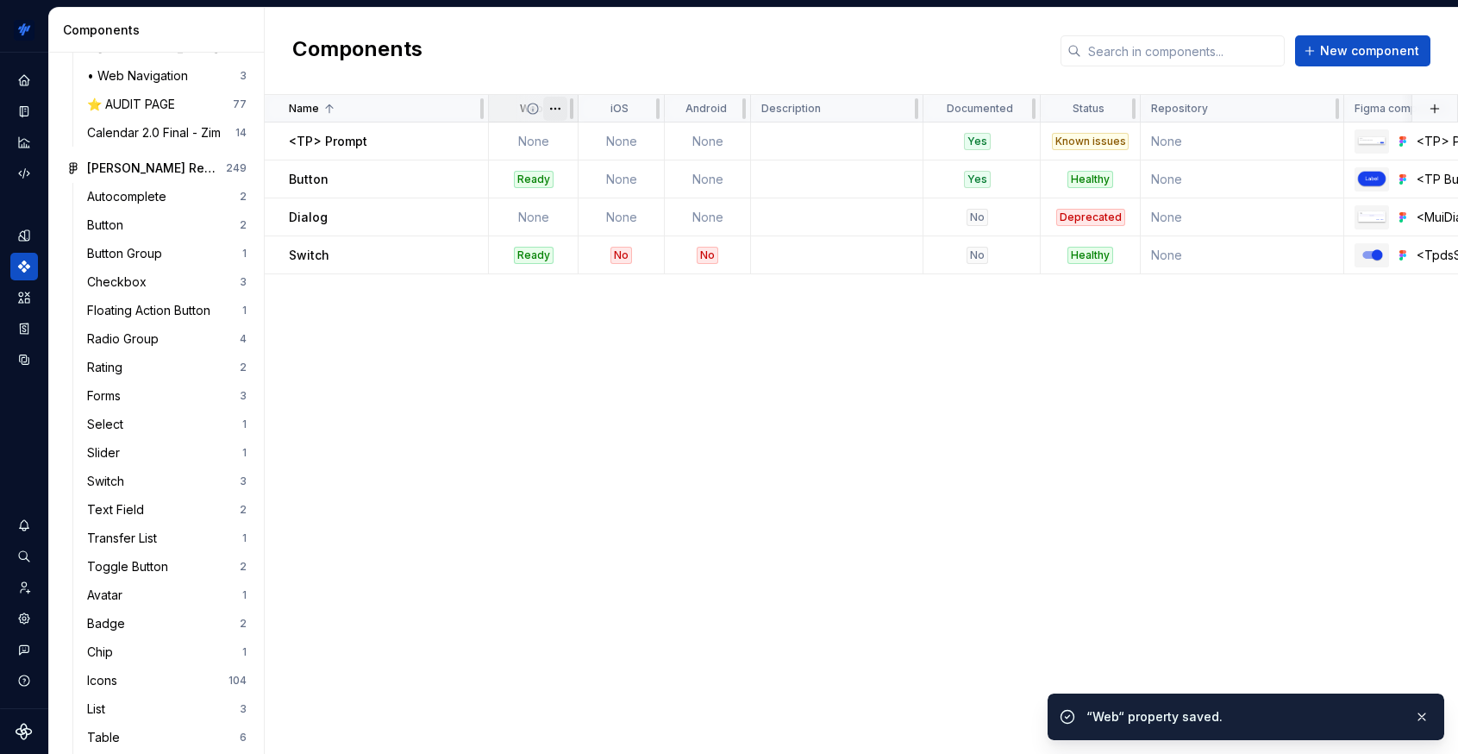
click at [552, 110] on html "TrainingPeaks SH Design system data Components Design system components Overvie…" at bounding box center [729, 377] width 1458 height 754
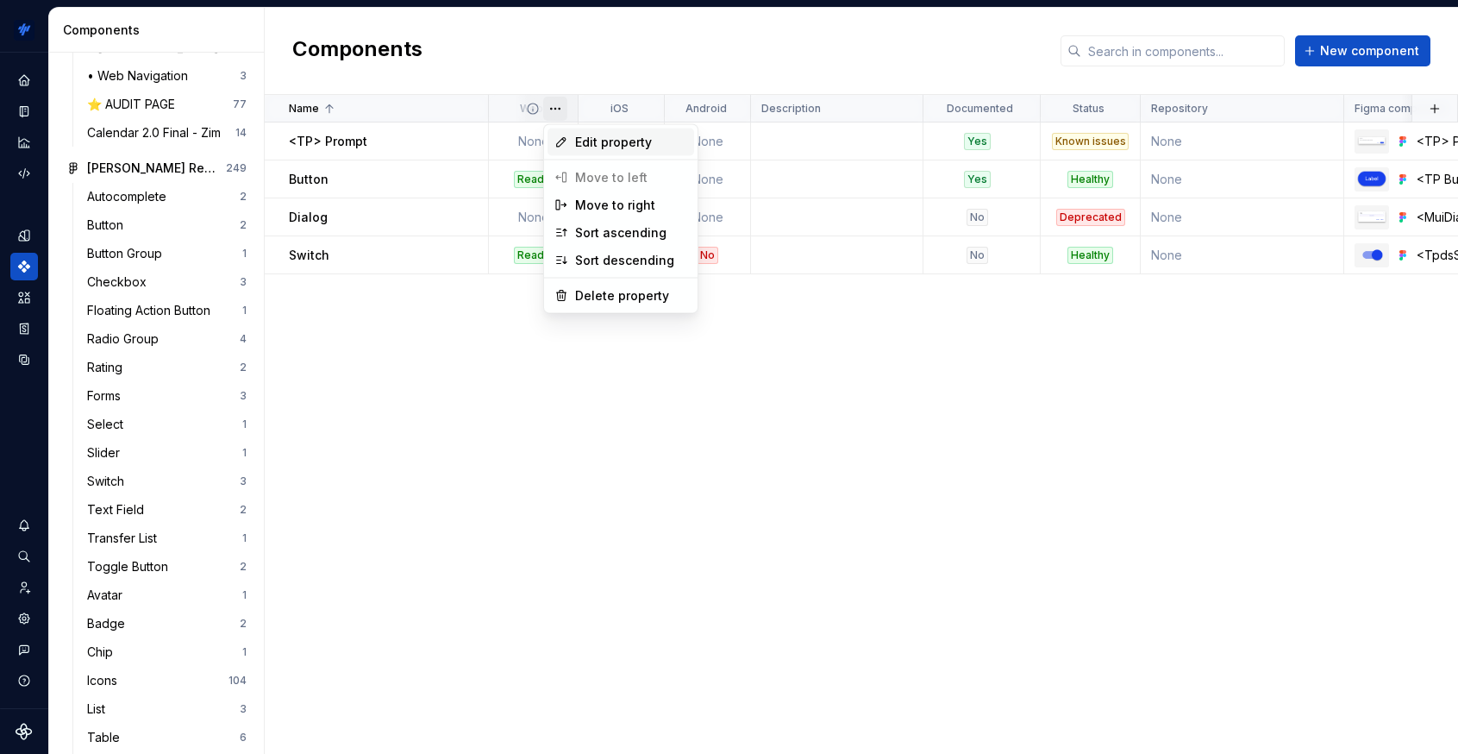
click at [577, 134] on span "Edit property" at bounding box center [631, 142] width 112 height 17
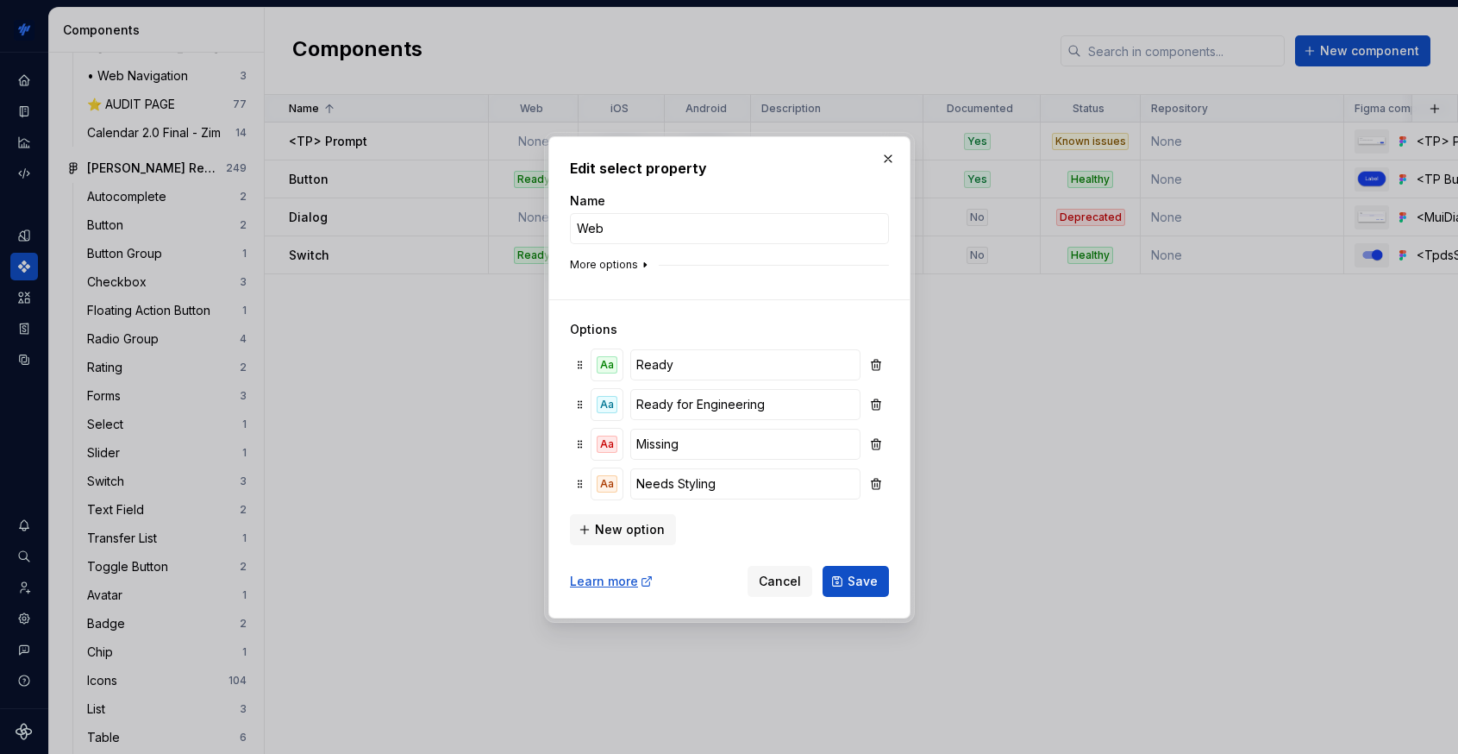
click at [625, 268] on button "More options" at bounding box center [611, 265] width 82 height 14
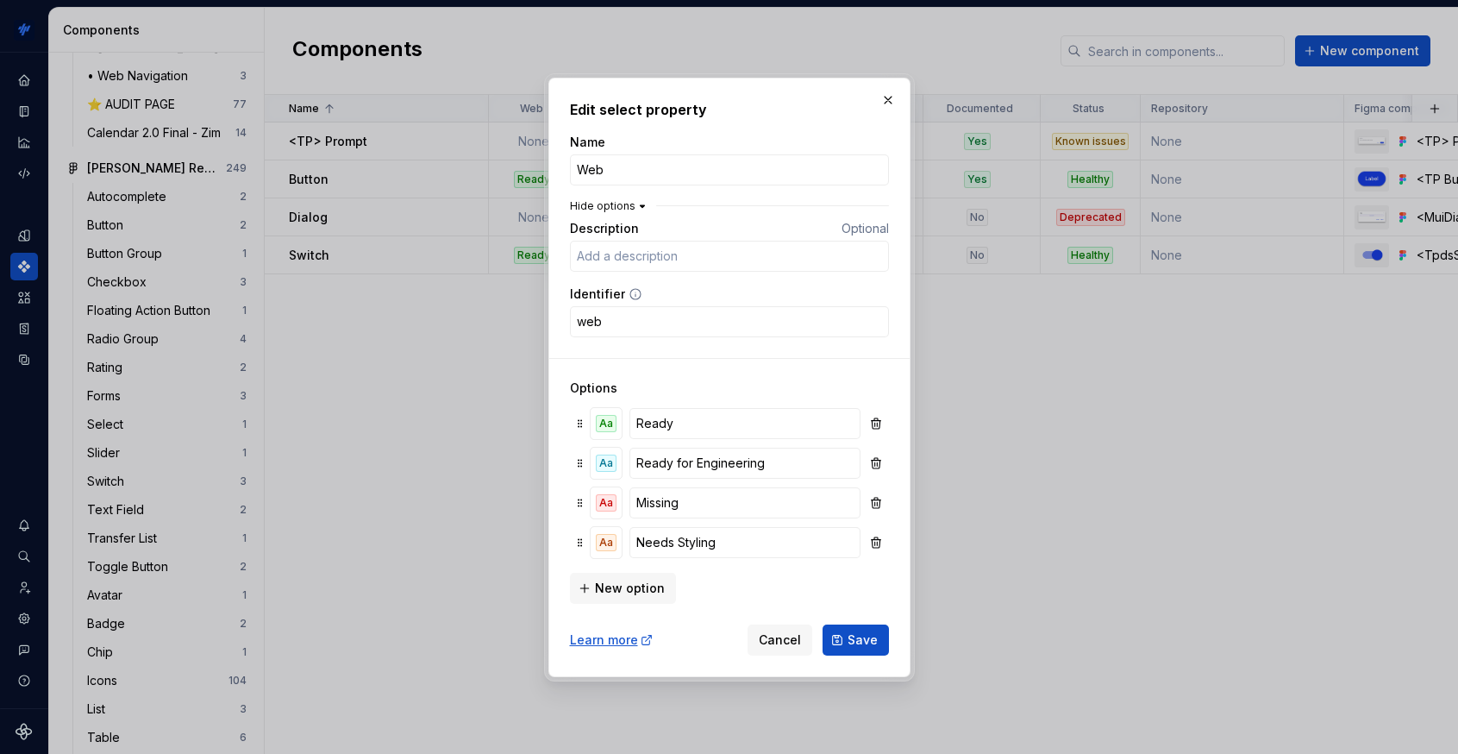
click at [636, 204] on icon "button" at bounding box center [643, 206] width 14 height 14
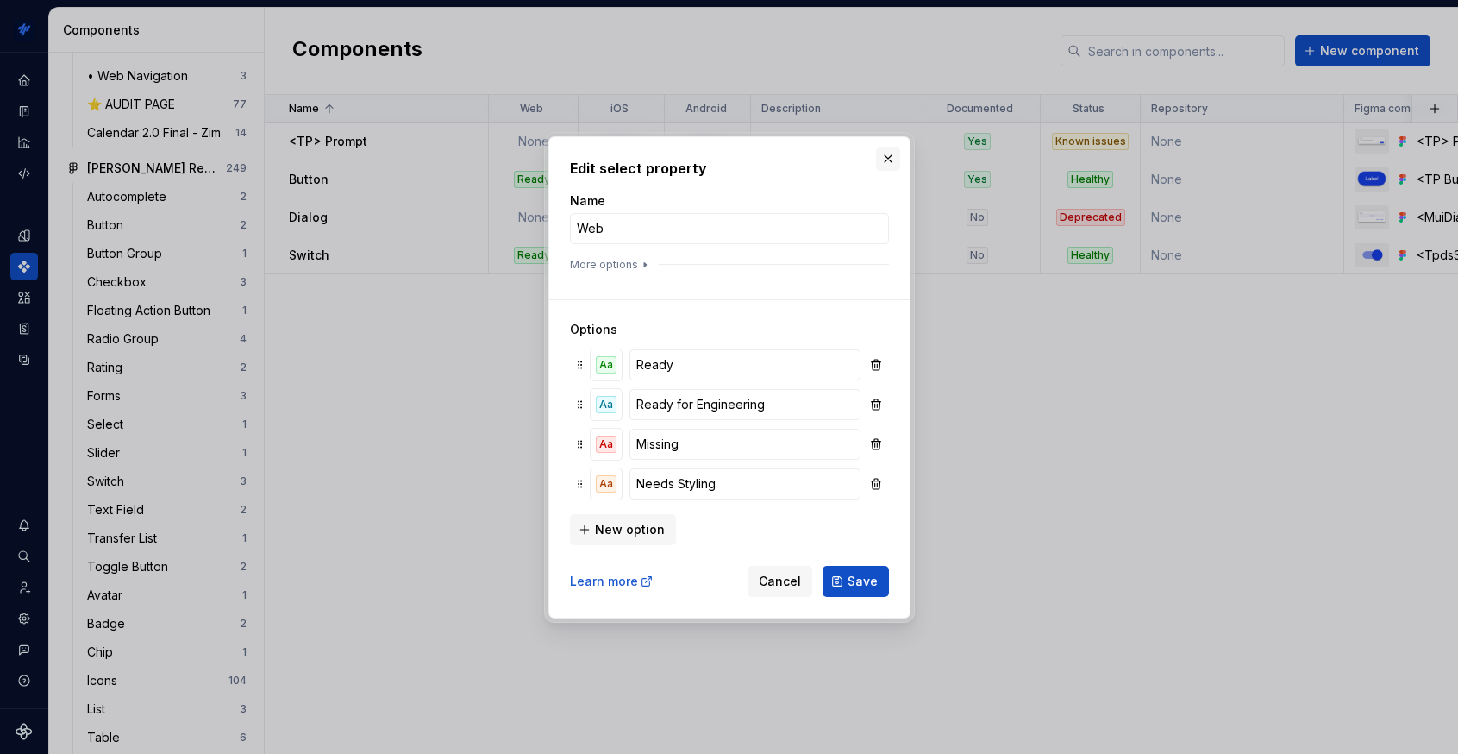
click at [891, 155] on button "button" at bounding box center [888, 159] width 24 height 24
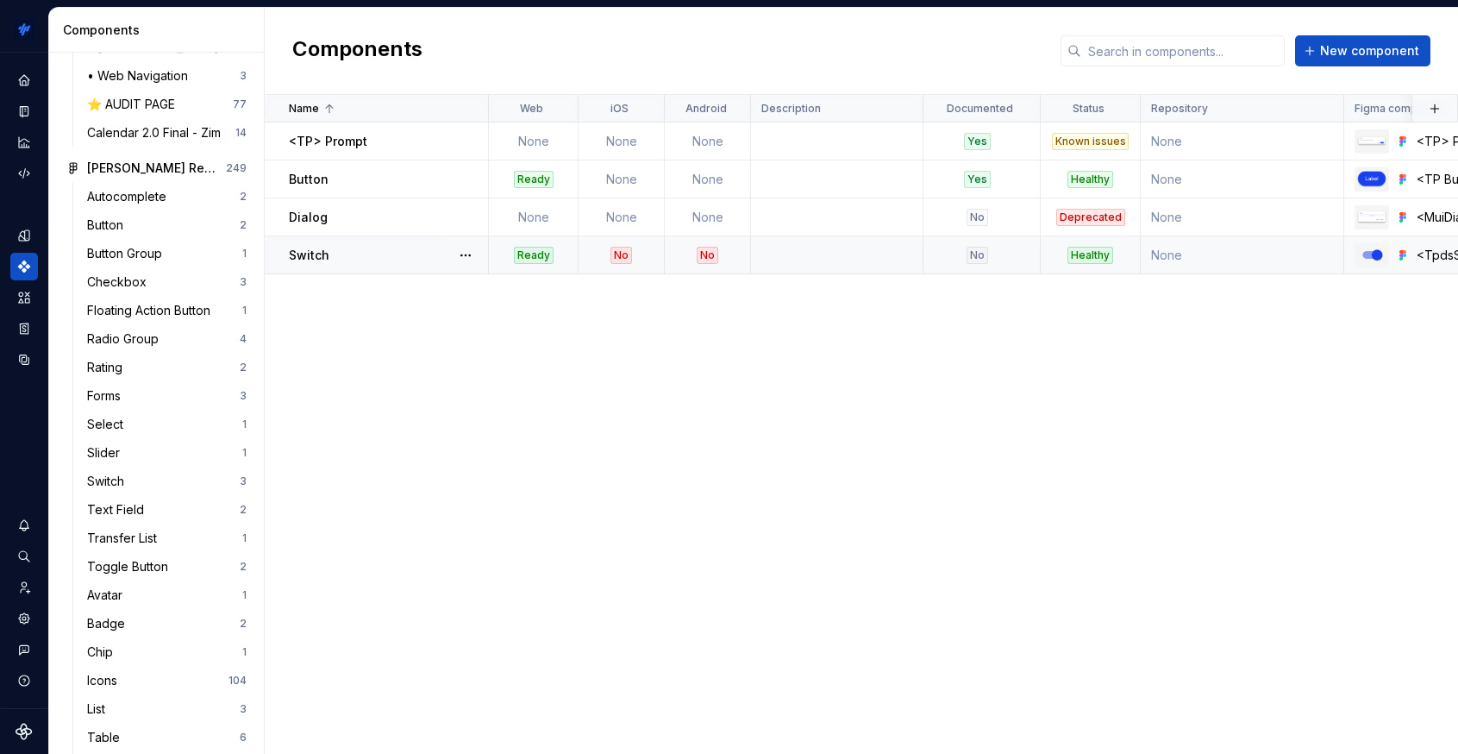
click at [624, 254] on div "No" at bounding box center [622, 255] width 22 height 17
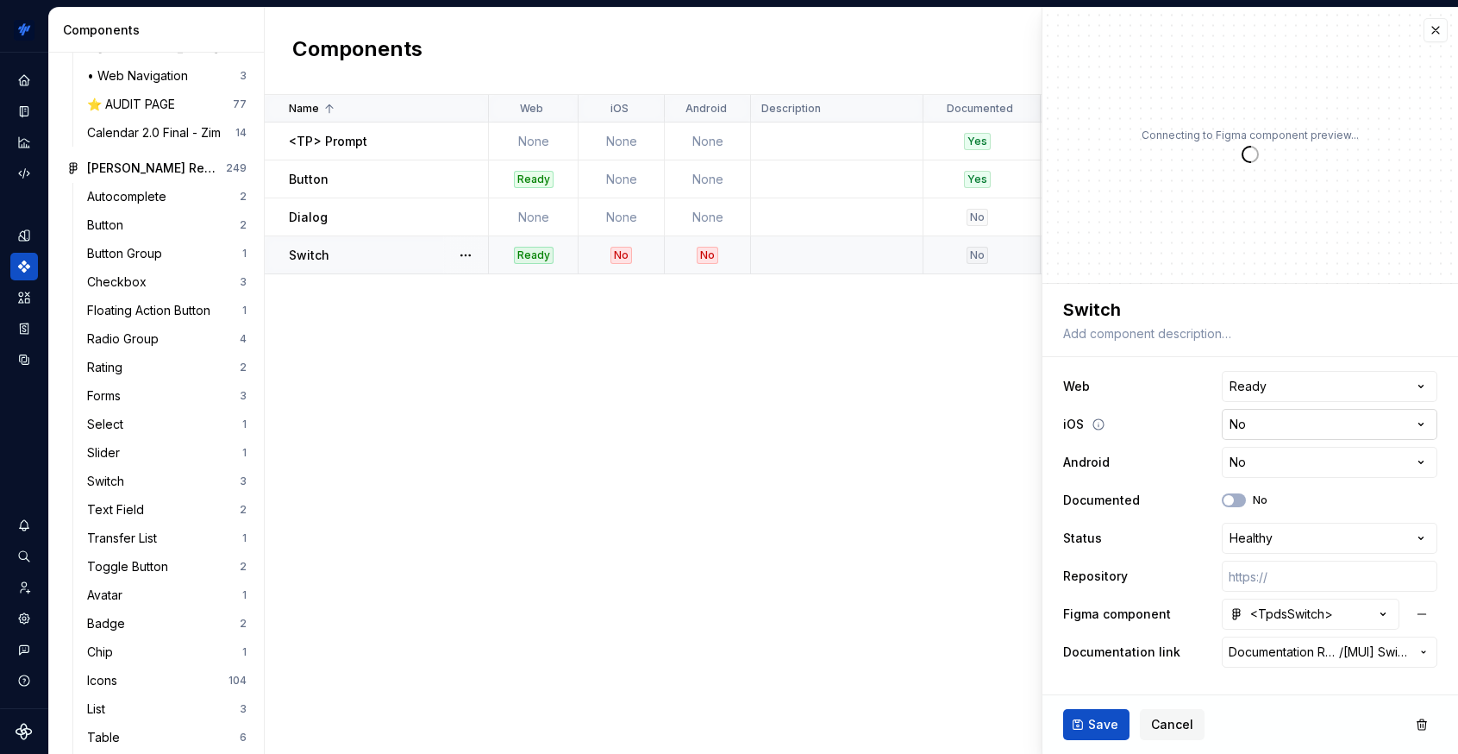
click at [1312, 429] on html "TrainingPeaks SH Design system data Components Design system components Overvie…" at bounding box center [729, 377] width 1458 height 754
type textarea "*"
select select "**********"
click at [1100, 720] on span "Save" at bounding box center [1103, 724] width 30 height 17
type textarea "*"
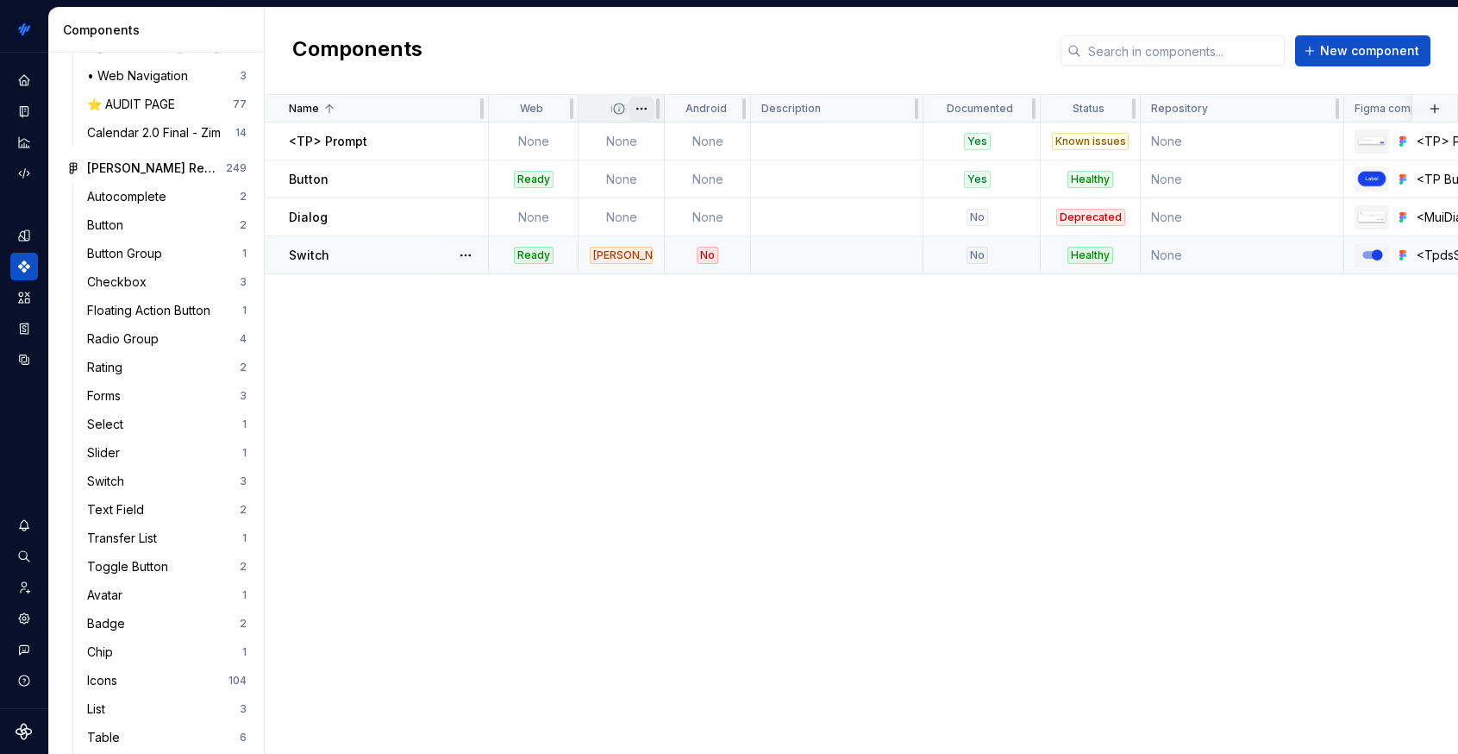
click at [638, 111] on html "TrainingPeaks SH Design system data Components Design system components Overvie…" at bounding box center [729, 377] width 1458 height 754
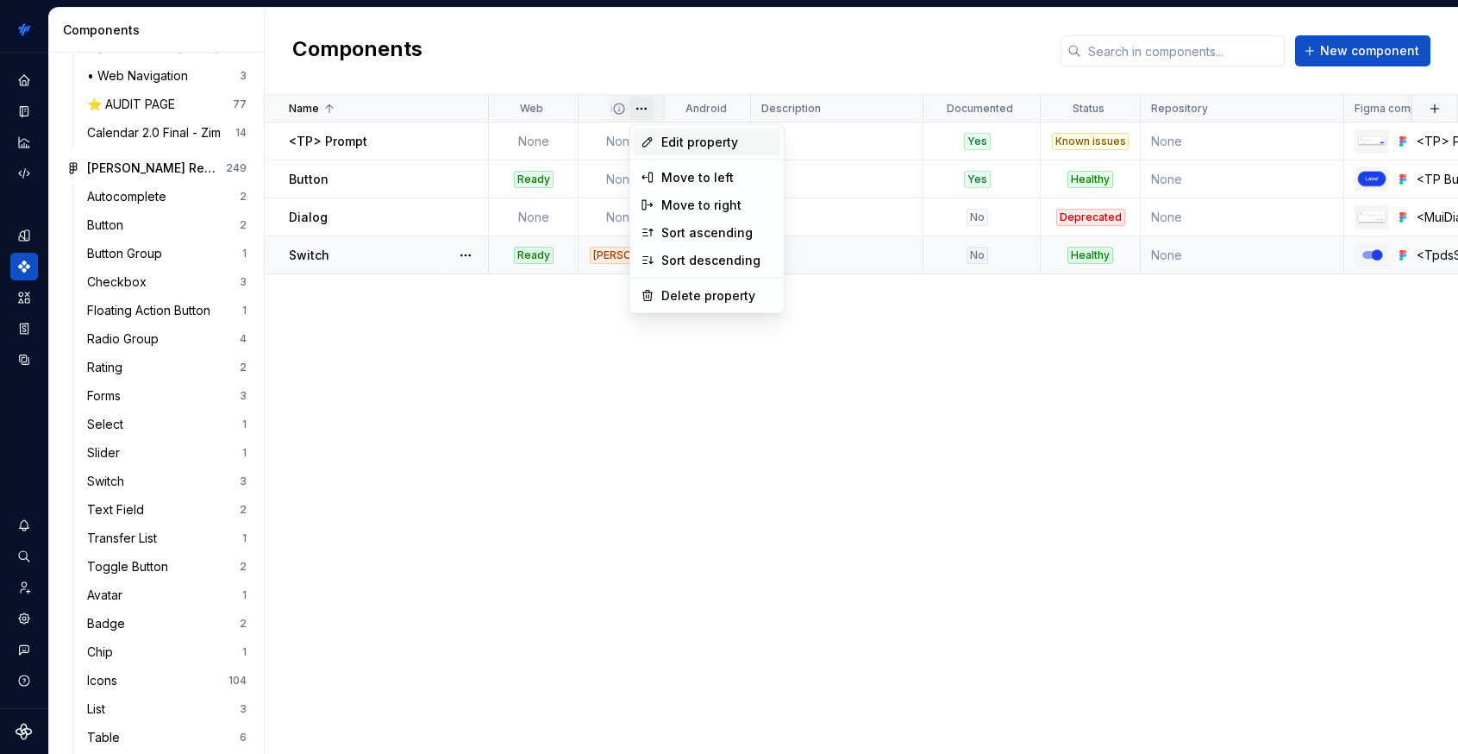
click at [669, 142] on span "Edit property" at bounding box center [717, 142] width 112 height 17
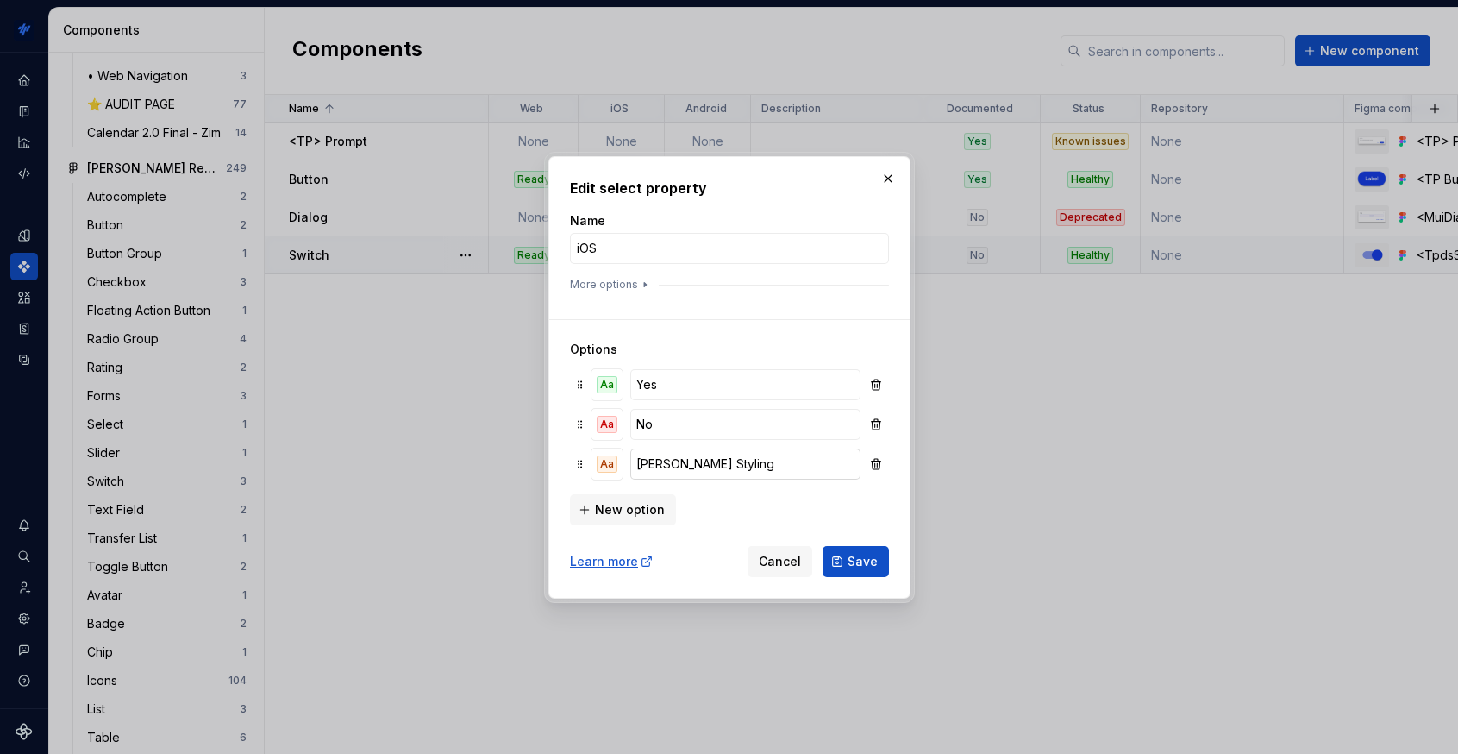
click at [662, 459] on input "[PERSON_NAME] Styling" at bounding box center [745, 463] width 230 height 31
type input "Needs Styling"
click at [862, 557] on span "Save" at bounding box center [863, 561] width 30 height 17
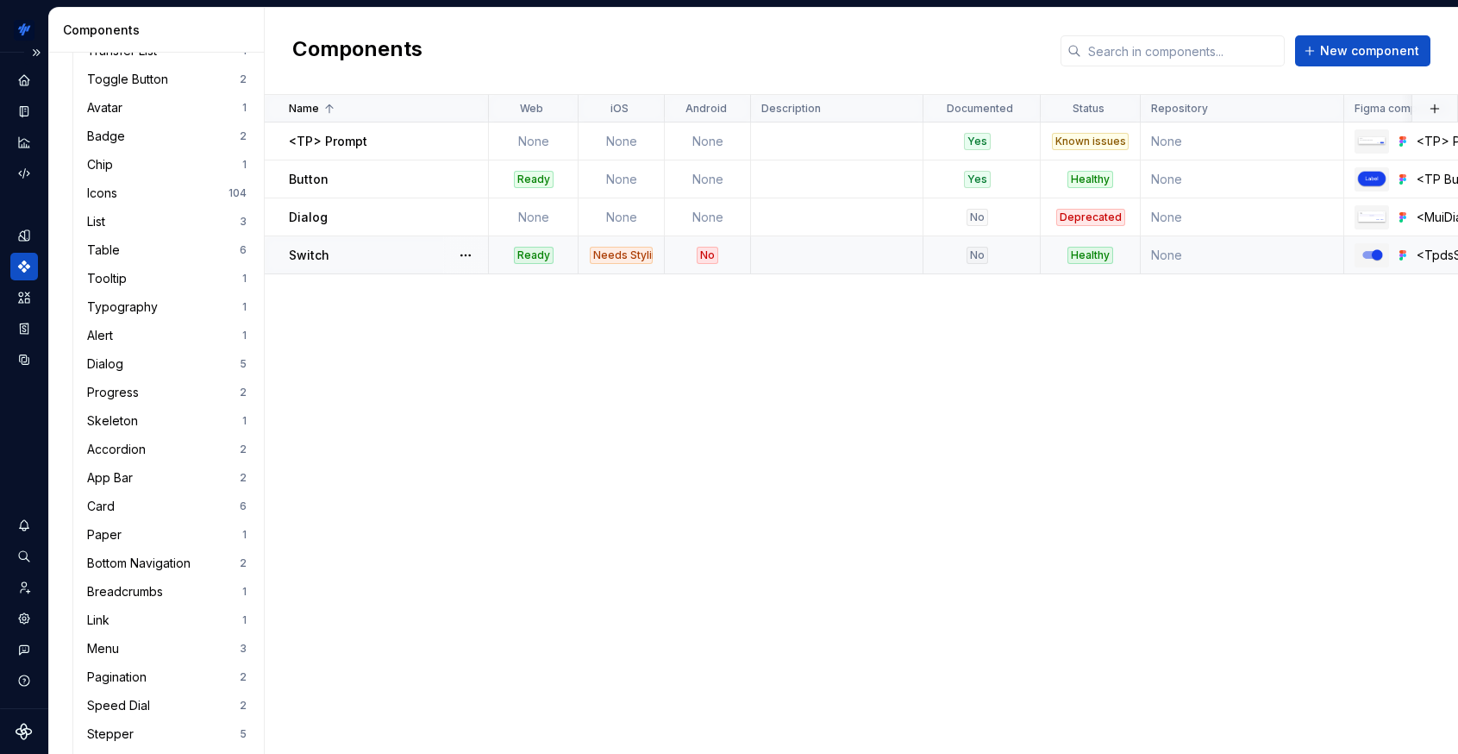
scroll to position [1720, 0]
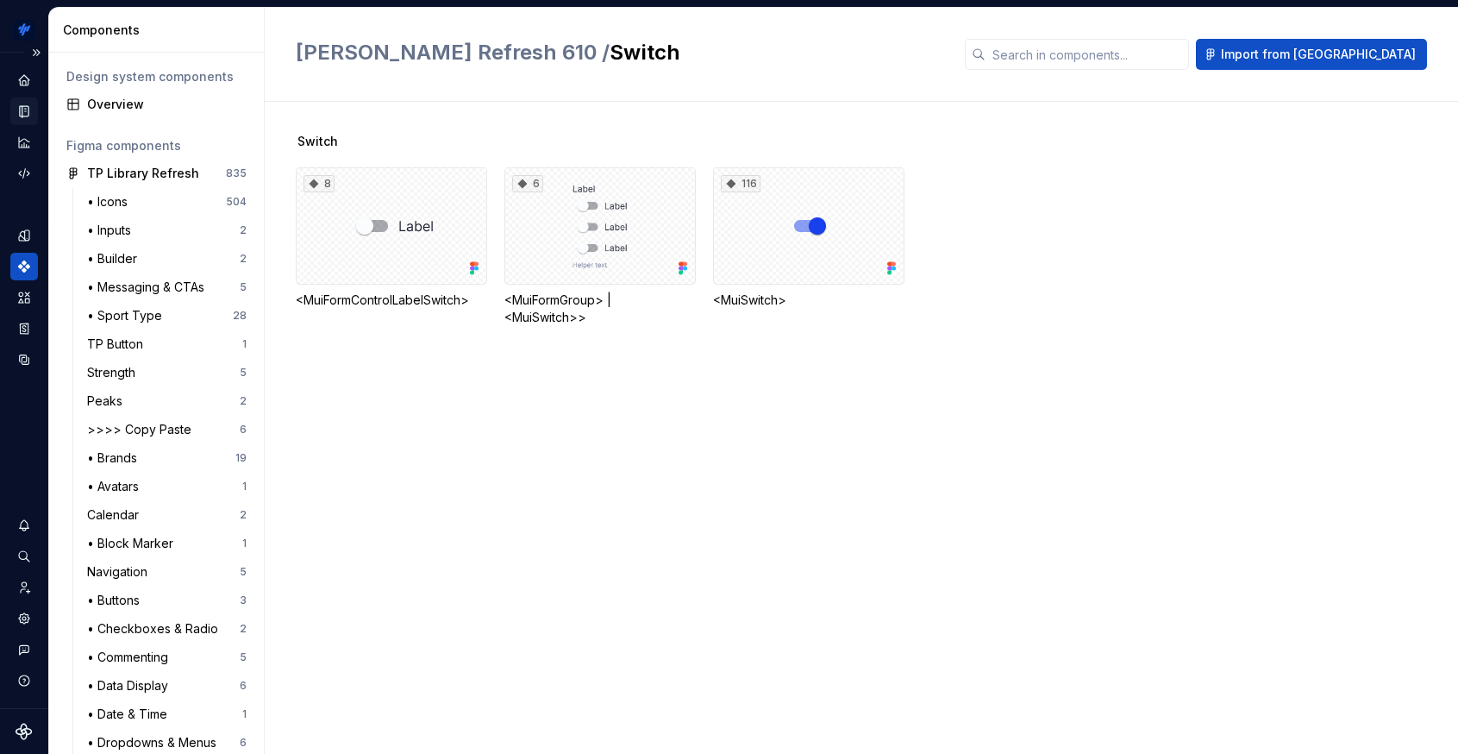
click at [33, 111] on div "Documentation" at bounding box center [24, 111] width 28 height 28
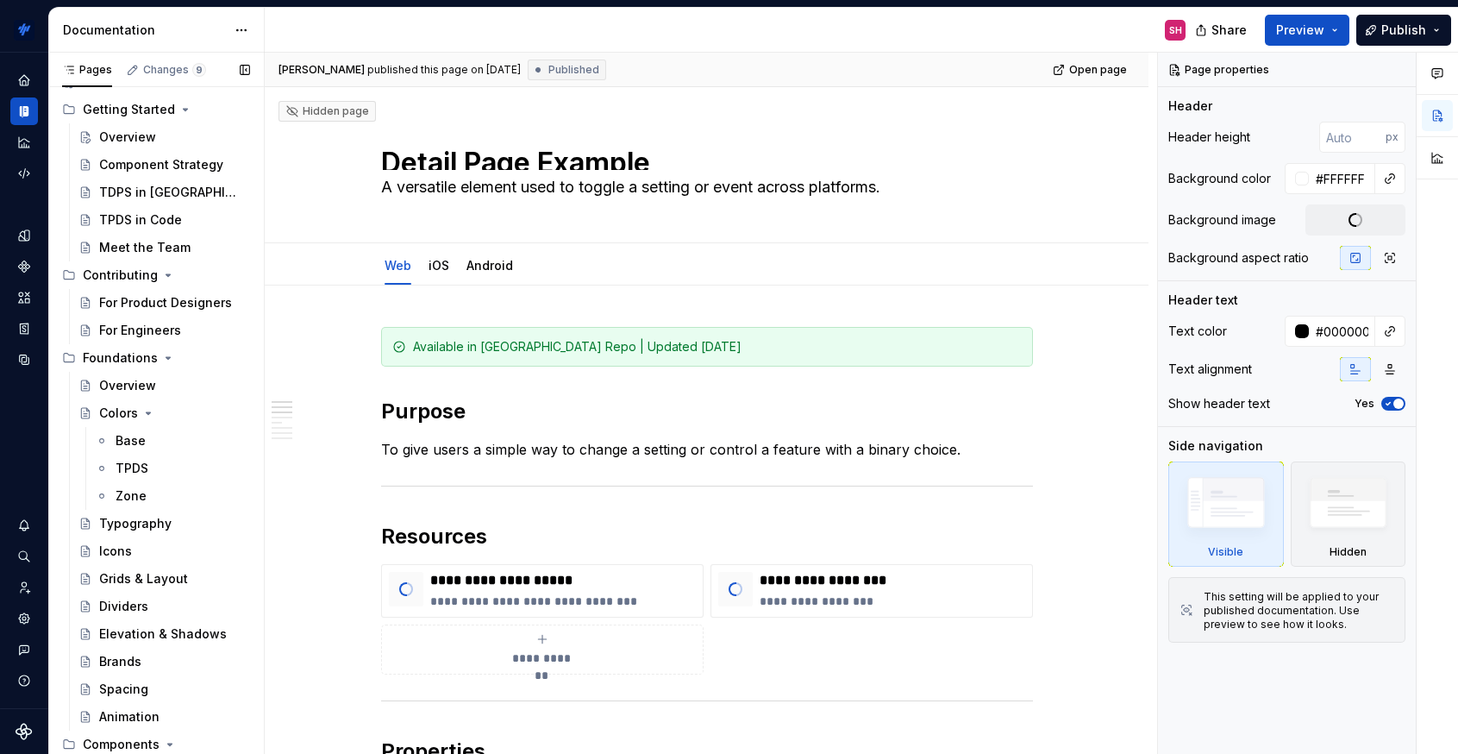
scroll to position [592, 0]
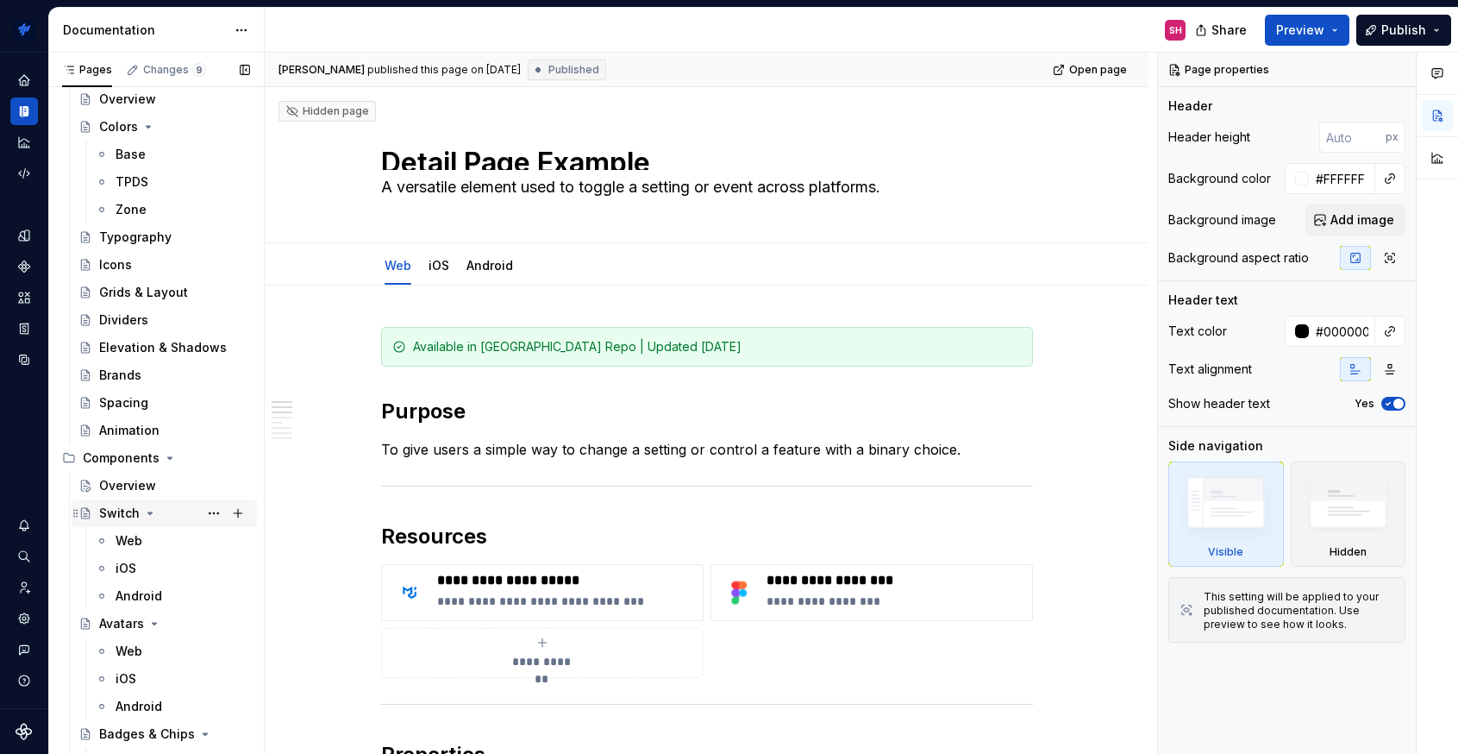
click at [121, 513] on div "Switch" at bounding box center [119, 512] width 41 height 17
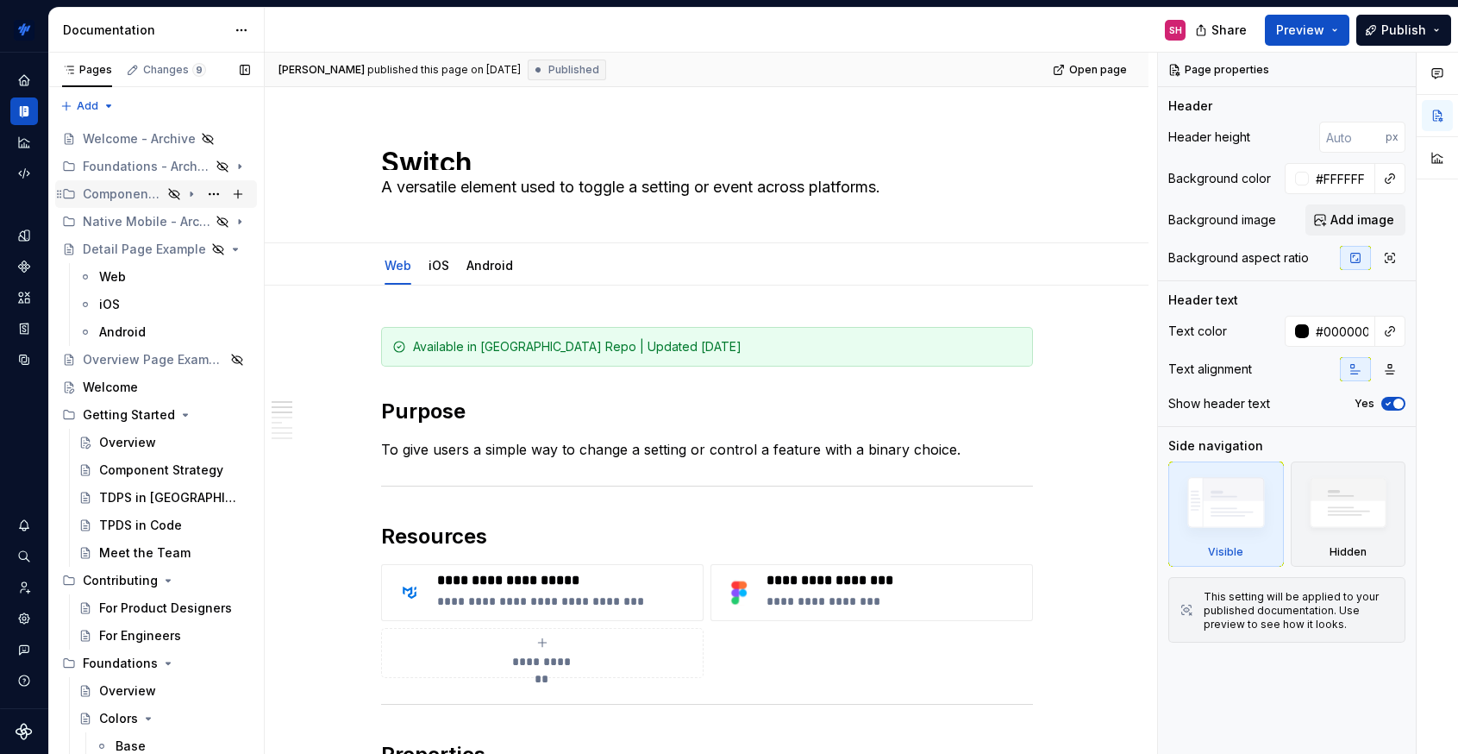
click at [191, 194] on icon "Page tree" at bounding box center [192, 194] width 2 height 4
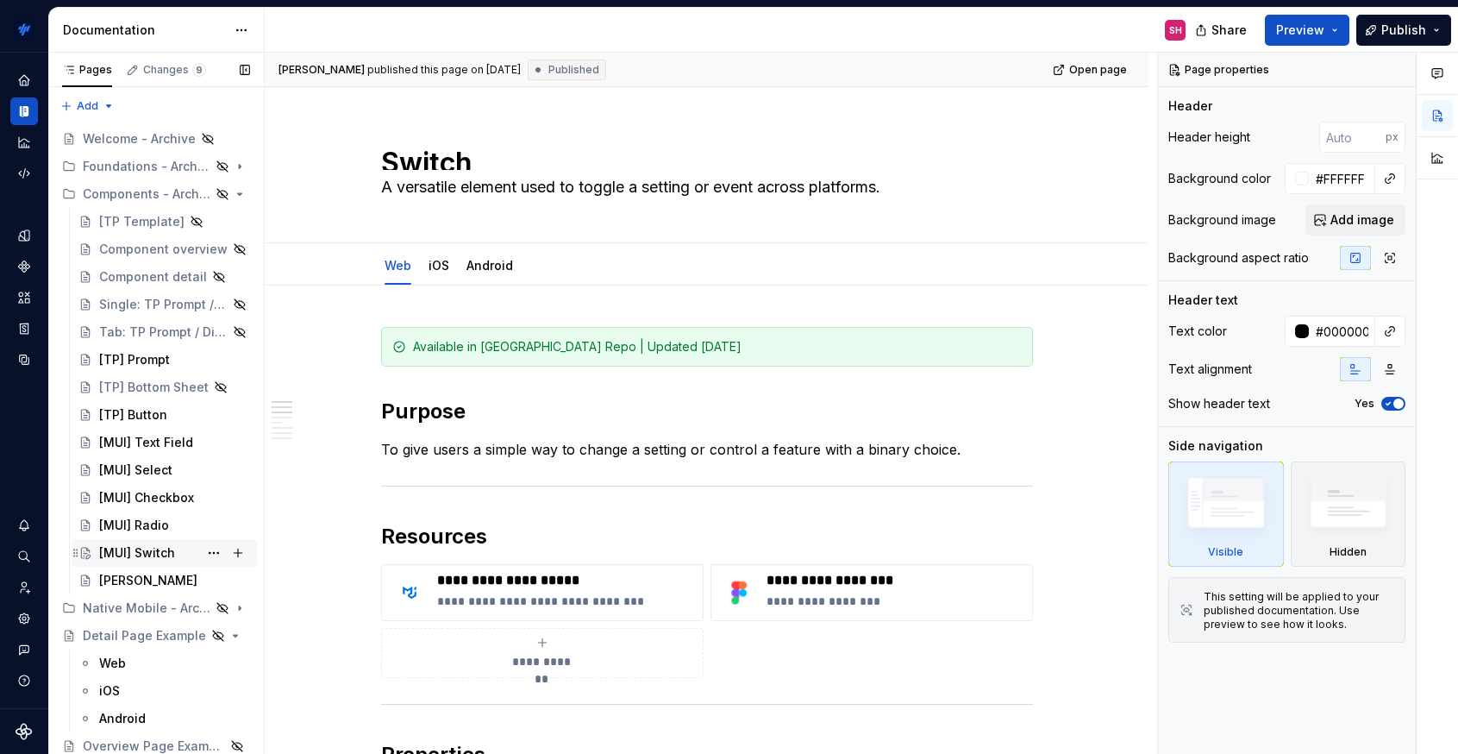
click at [152, 548] on div "[MUI] Switch" at bounding box center [137, 552] width 76 height 17
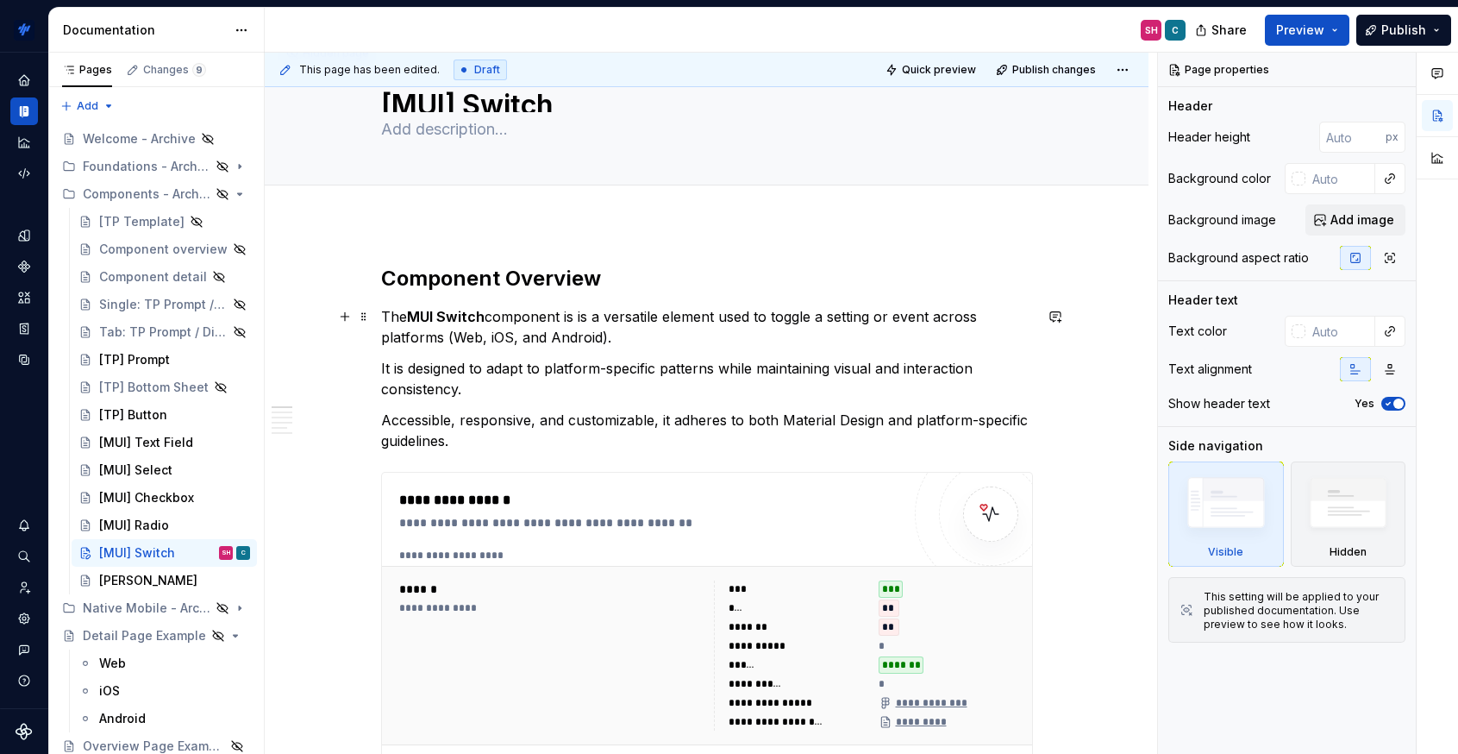
scroll to position [270, 0]
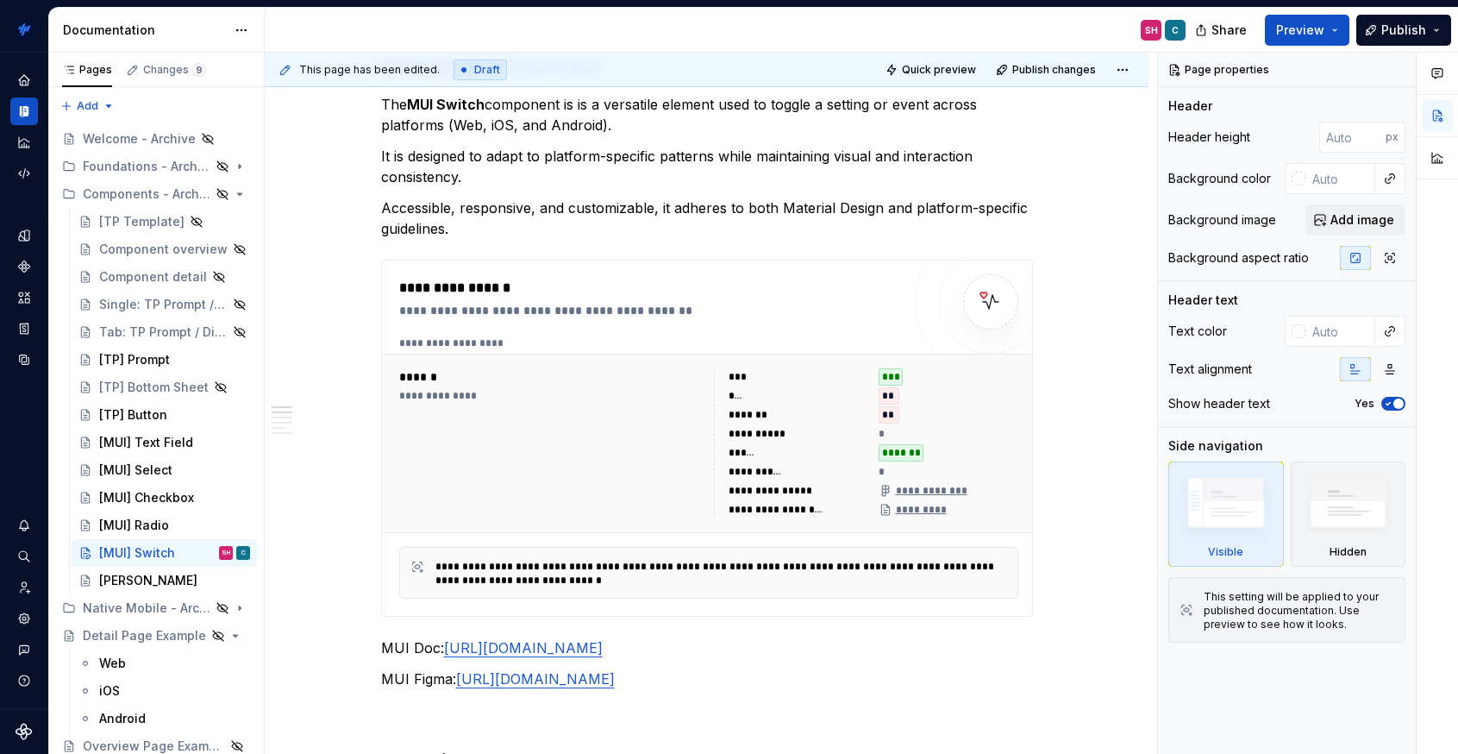
type textarea "*"
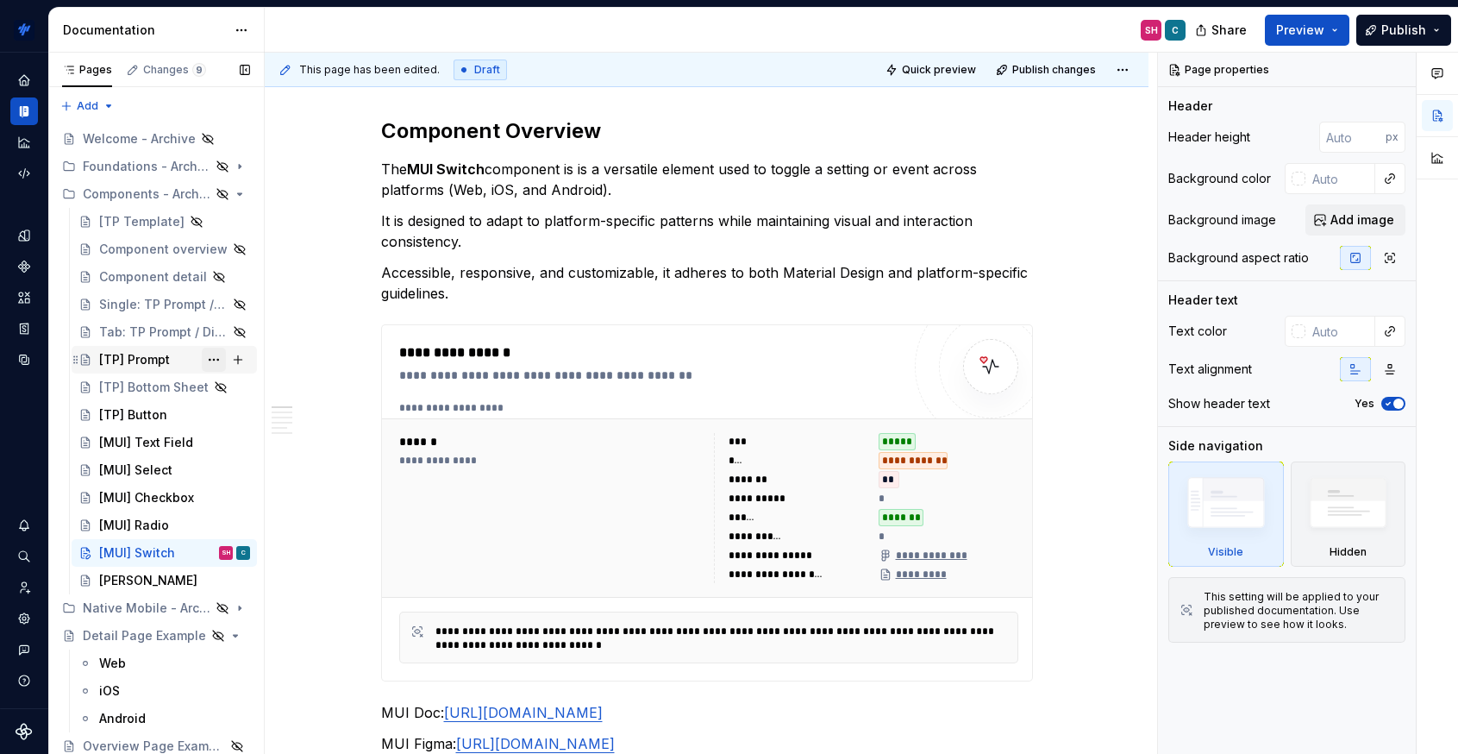
scroll to position [41, 0]
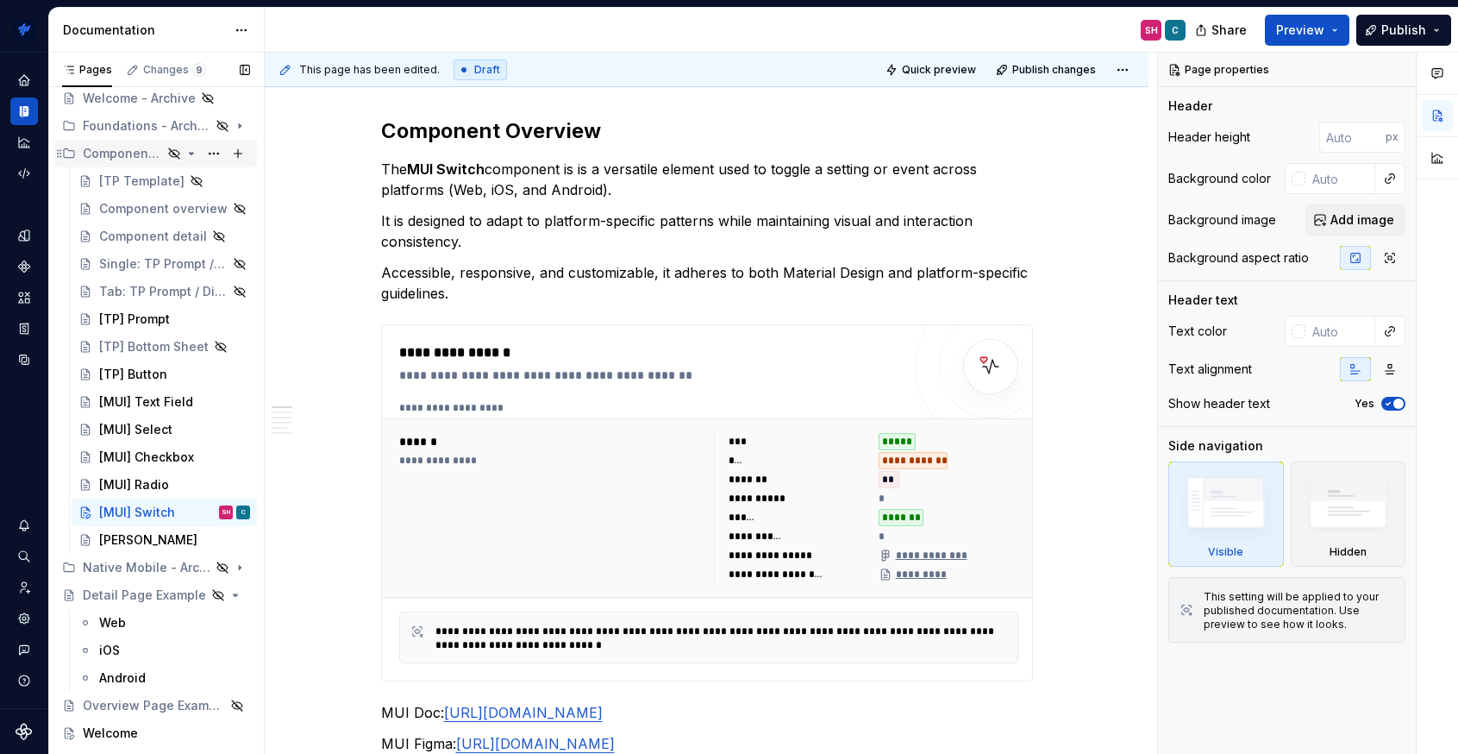
click at [193, 153] on icon "Page tree" at bounding box center [192, 154] width 4 height 2
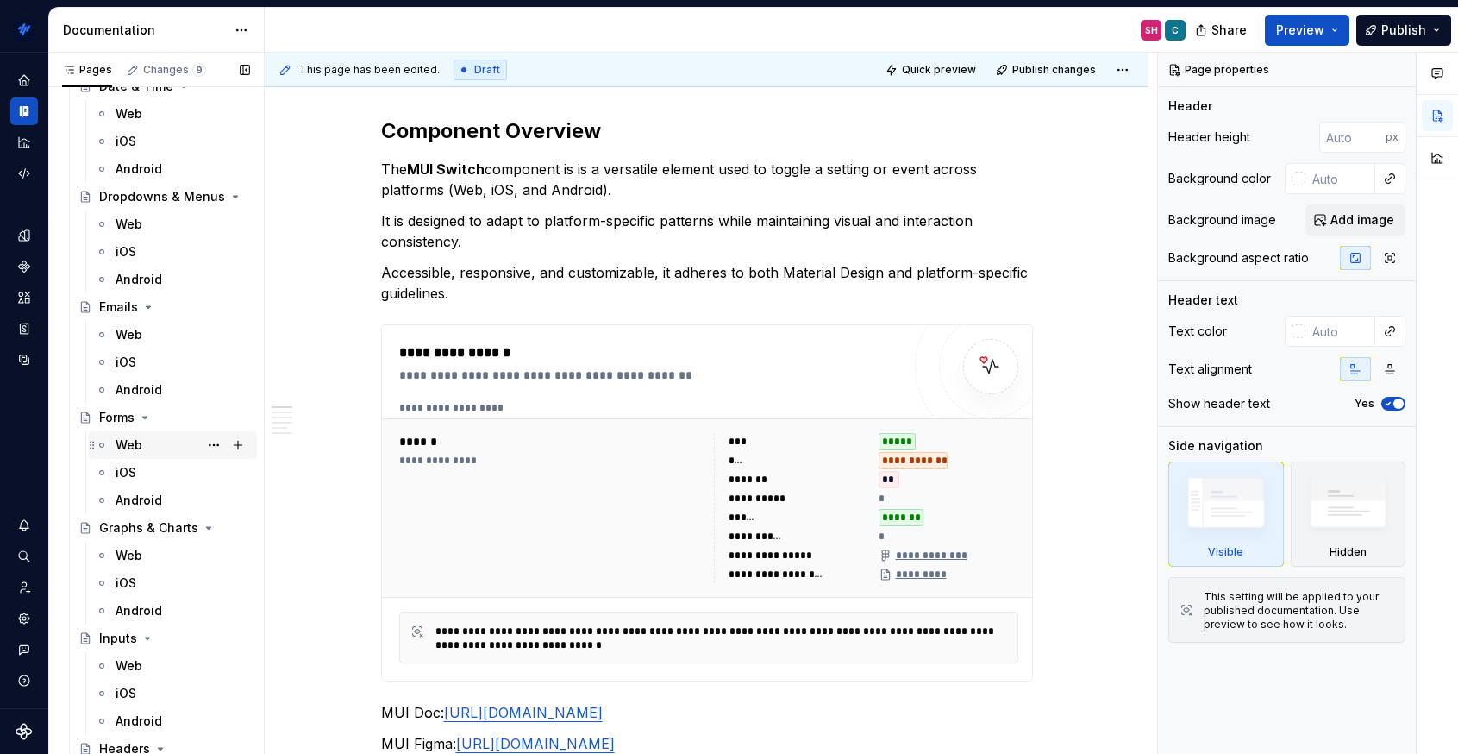
scroll to position [2311, 0]
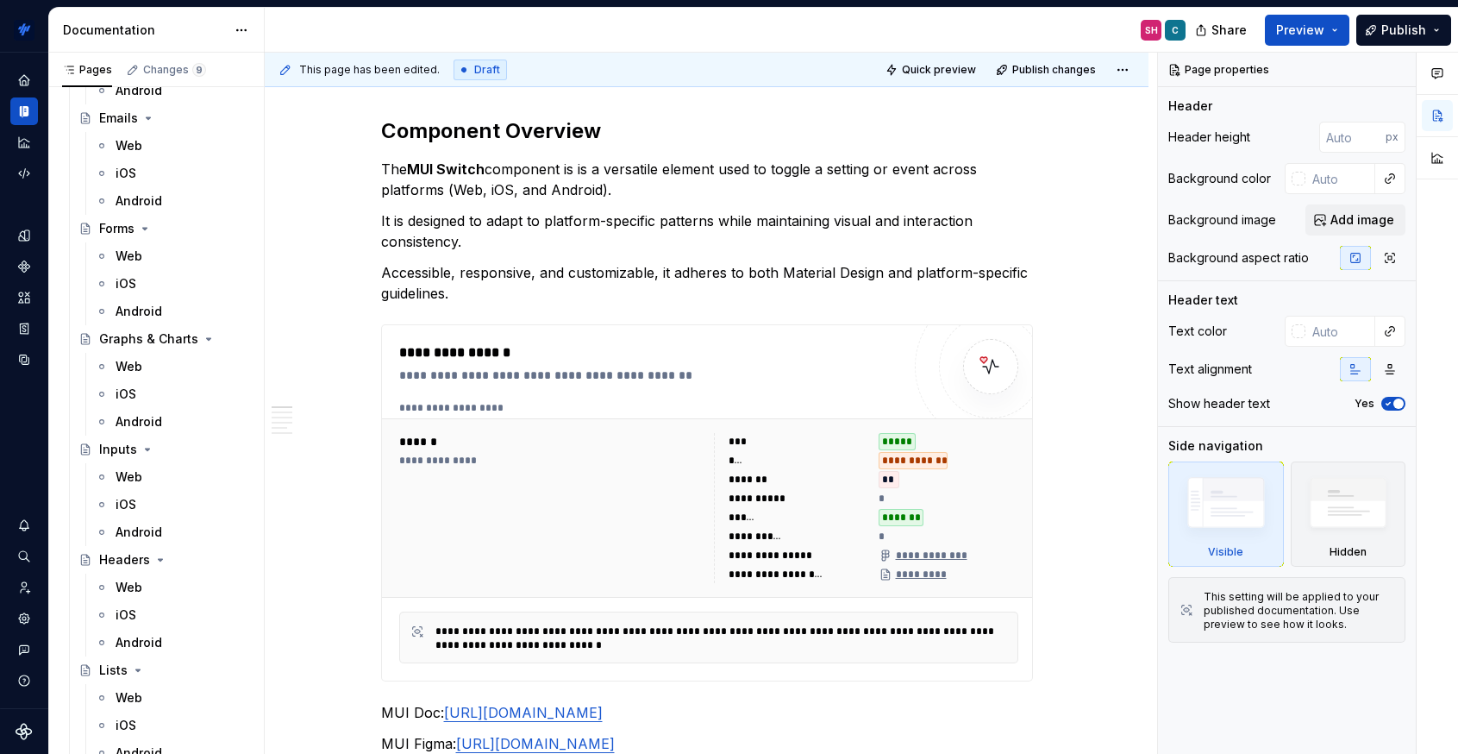
type textarea "*"
